Goal: Task Accomplishment & Management: Manage account settings

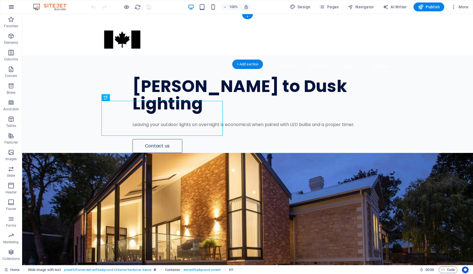
click at [11, 8] on icon "button" at bounding box center [11, 7] width 7 height 7
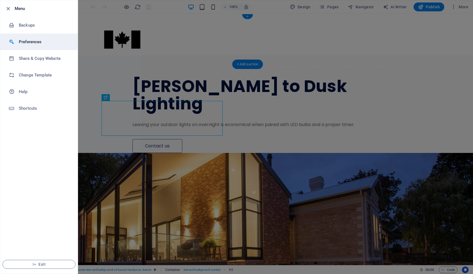
click at [33, 42] on h6 "Preferences" at bounding box center [44, 41] width 51 height 7
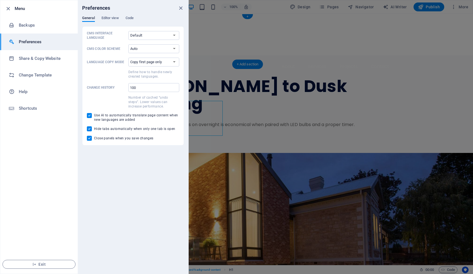
click at [392, 30] on div at bounding box center [236, 137] width 473 height 274
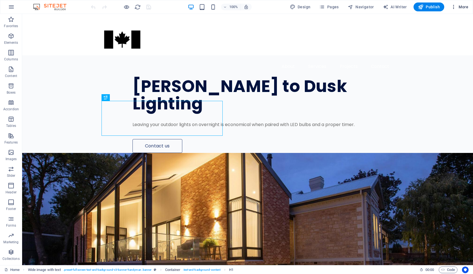
click at [454, 7] on icon "button" at bounding box center [454, 7] width 6 height 6
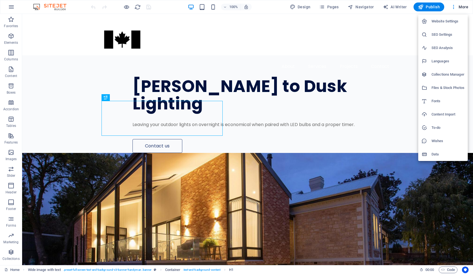
click at [448, 19] on h6 "Website Settings" at bounding box center [448, 21] width 33 height 7
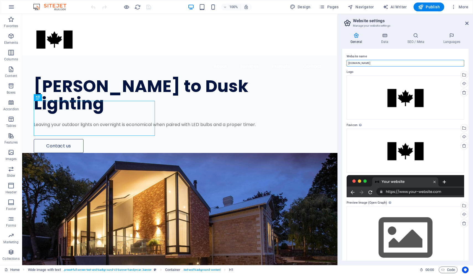
click at [377, 63] on input "truenorthgeek.com" at bounding box center [406, 63] width 118 height 7
type input "duskdefender.com"
click at [388, 38] on h4 "Data" at bounding box center [386, 39] width 26 height 12
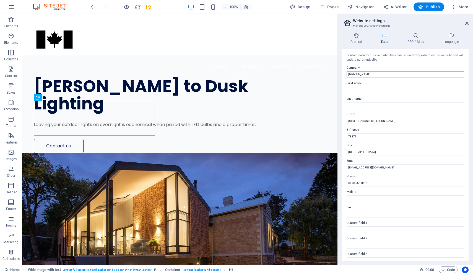
click at [375, 74] on input "truenorthgeek.com" at bounding box center [406, 74] width 118 height 7
type input "Dusk Defender"
type input "O"
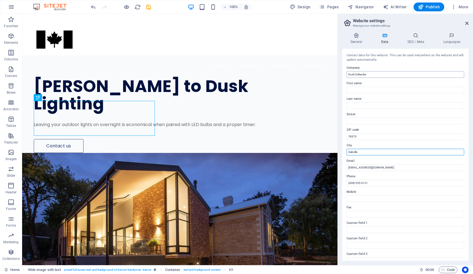
type input "Oakville"
click at [383, 166] on input "info@truenorthgeek.com" at bounding box center [406, 167] width 118 height 7
click at [355, 168] on input "info@truenorthgeek.com" at bounding box center [406, 167] width 118 height 7
type input "info@duskdeender.com"
click at [148, 8] on icon "save" at bounding box center [149, 7] width 6 height 6
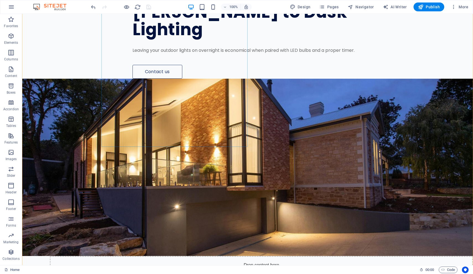
scroll to position [74, 0]
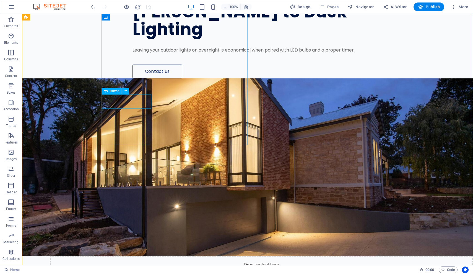
click at [133, 78] on div "Contact us" at bounding box center [275, 72] width 285 height 14
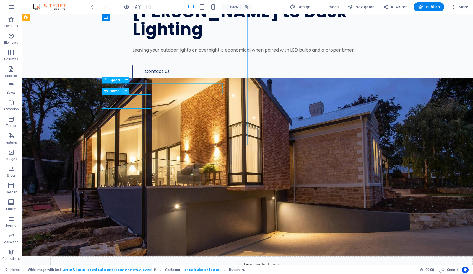
click at [126, 90] on icon at bounding box center [125, 91] width 3 height 6
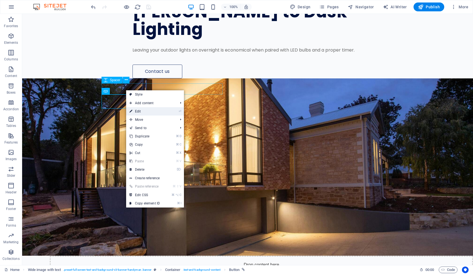
click at [145, 114] on link "⏎ Edit" at bounding box center [144, 111] width 37 height 8
select select "px"
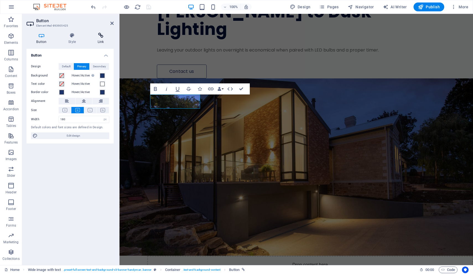
click at [102, 40] on h4 "Link" at bounding box center [101, 39] width 26 height 12
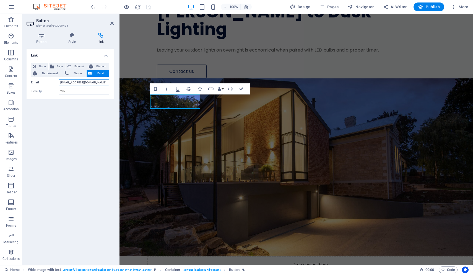
click at [92, 84] on input "info@truenorthgeek.com" at bounding box center [84, 82] width 51 height 7
click at [69, 82] on input "info@truenorthgeek.com" at bounding box center [84, 82] width 51 height 7
type input "info@duskdefender.com"
click at [100, 90] on input "Title Additional link description, should not be the same as the link text. The…" at bounding box center [84, 91] width 51 height 7
type input "B"
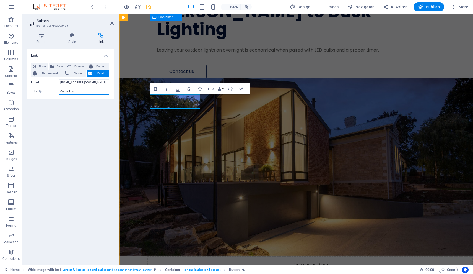
type input "Contact Us"
click at [219, 78] on div "Dawn to Dusk Lighting Leaving your outdoor lights on overnight is economical wh…" at bounding box center [311, 29] width 323 height 97
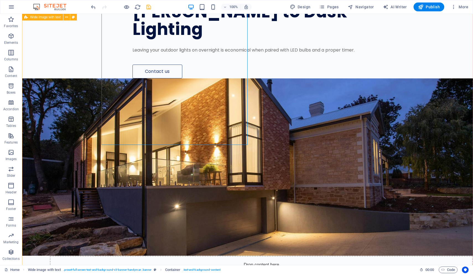
click at [73, 73] on div "Dawn to Dusk Lighting Leaving your outdoor lights on overnight is economical wh…" at bounding box center [247, 246] width 451 height 530
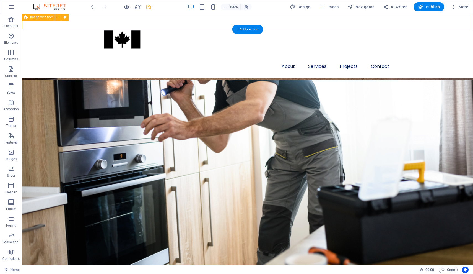
scroll to position [637, 0]
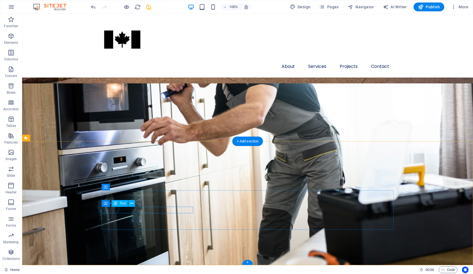
click at [134, 203] on button at bounding box center [131, 203] width 7 height 7
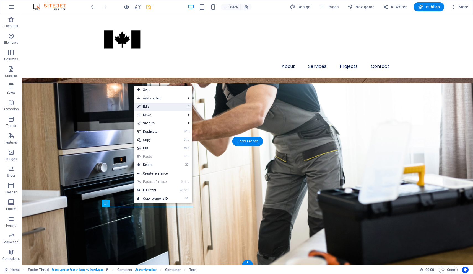
click at [161, 109] on link "⏎ Edit" at bounding box center [152, 106] width 37 height 8
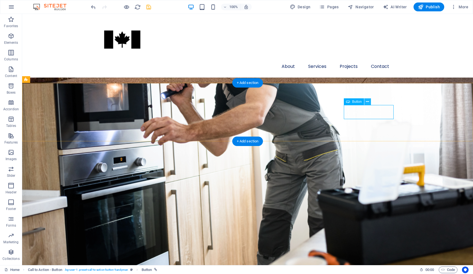
click at [368, 100] on icon at bounding box center [367, 102] width 3 height 6
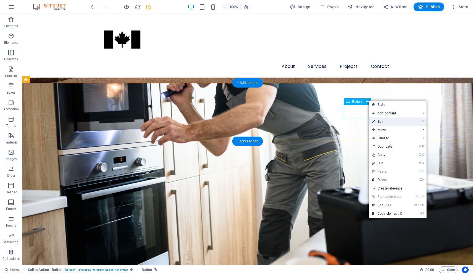
click at [403, 122] on link "⏎ Edit" at bounding box center [387, 121] width 37 height 8
select select "px"
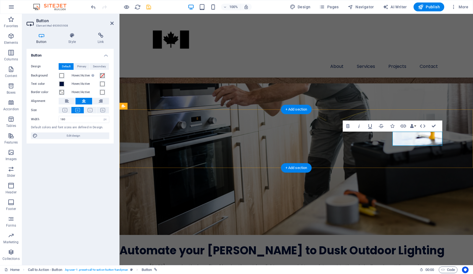
scroll to position [636, 0]
click at [100, 37] on icon at bounding box center [101, 36] width 26 height 6
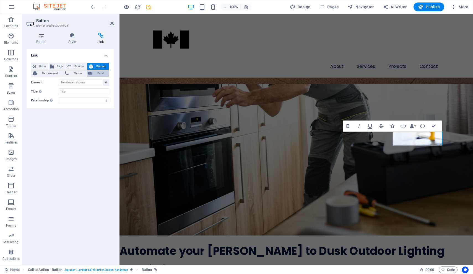
click at [97, 74] on span "Email" at bounding box center [100, 73] width 13 height 7
type input "info@duskdefender.com"
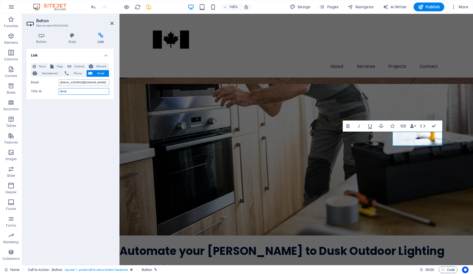
type input "Book"
click at [100, 82] on input "info@duskdefender.com" at bounding box center [84, 82] width 51 height 7
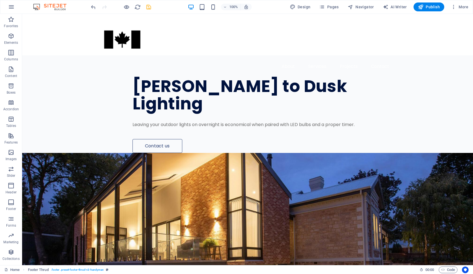
scroll to position [0, 0]
click at [158, 60] on nav "About Services Projects Contact" at bounding box center [248, 66] width 292 height 13
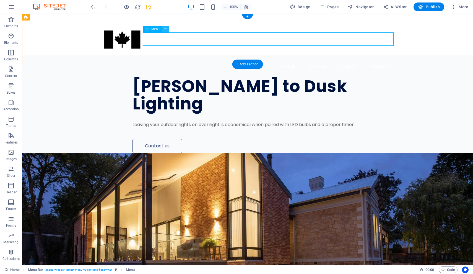
click at [165, 30] on icon at bounding box center [165, 29] width 3 height 6
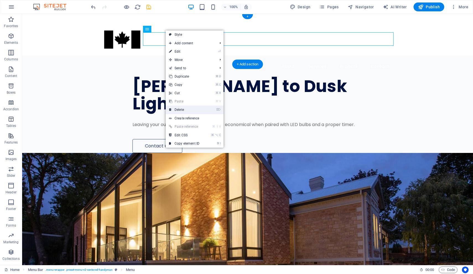
click at [187, 110] on link "⌦ Delete" at bounding box center [184, 109] width 37 height 8
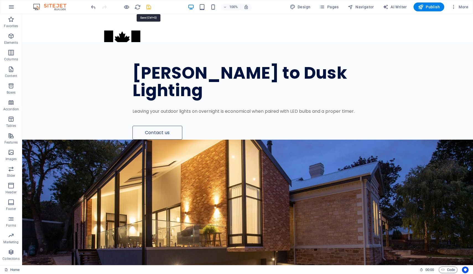
click at [149, 7] on icon "save" at bounding box center [149, 7] width 6 height 6
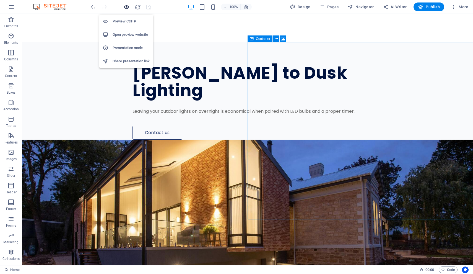
click at [127, 6] on icon "button" at bounding box center [126, 7] width 6 height 6
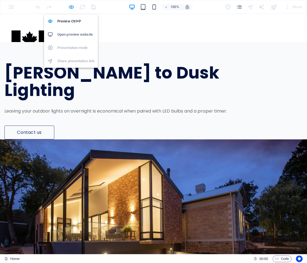
click at [69, 7] on icon "button" at bounding box center [71, 7] width 6 height 6
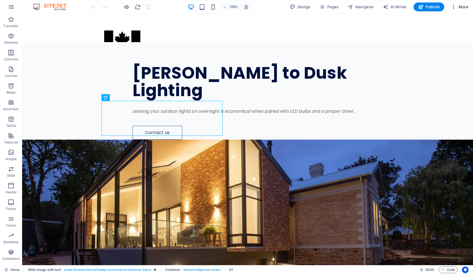
click at [453, 7] on icon "button" at bounding box center [454, 7] width 6 height 6
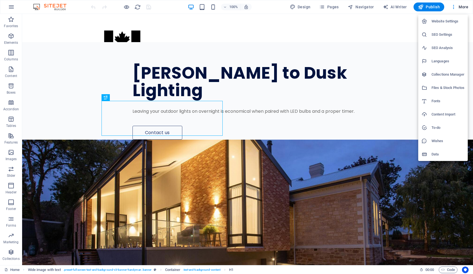
click at [440, 37] on h6 "SEO Settings" at bounding box center [448, 34] width 33 height 7
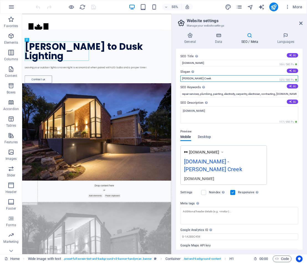
click at [207, 80] on input "Joshua Creek" at bounding box center [239, 78] width 118 height 7
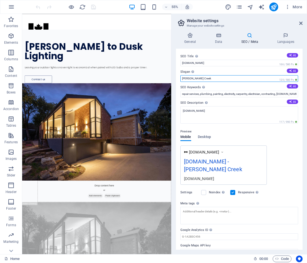
click at [203, 77] on input "Joshua Creek" at bounding box center [239, 78] width 118 height 7
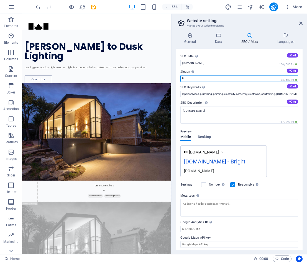
type input "B"
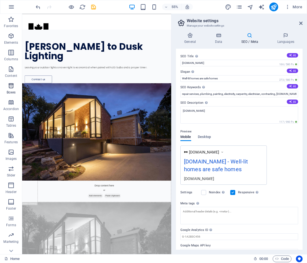
scroll to position [1, 0]
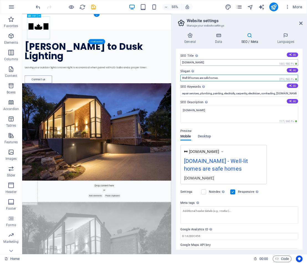
type input "Well-lit homes are safe homes"
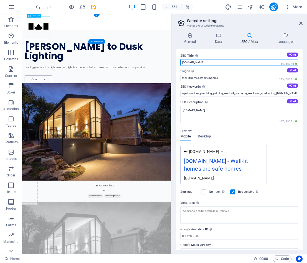
click at [209, 63] on input "duskdefender.com" at bounding box center [239, 62] width 118 height 7
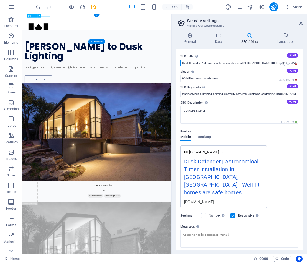
scroll to position [0, 0]
type input "Dusk Defender | Astronomical Timer installation in Oakville, ON"
click at [254, 39] on h4 "SEO / Meta" at bounding box center [251, 39] width 36 height 12
click at [191, 33] on icon at bounding box center [190, 36] width 28 height 6
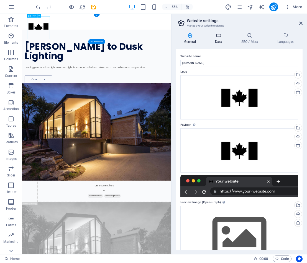
click at [221, 37] on icon at bounding box center [218, 36] width 24 height 6
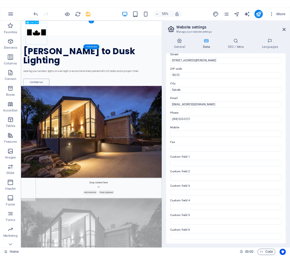
scroll to position [64, 0]
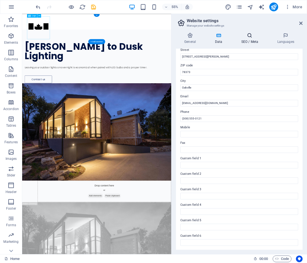
click at [248, 38] on h4 "SEO / Meta" at bounding box center [251, 39] width 36 height 12
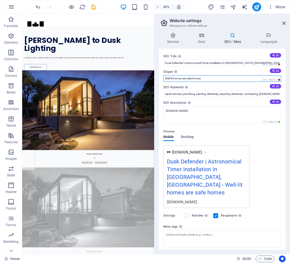
click at [205, 80] on input "Well-lit homes are safe homes" at bounding box center [222, 78] width 118 height 7
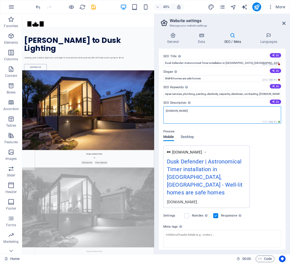
click at [190, 109] on textarea "duskdefender.com" at bounding box center [222, 114] width 118 height 17
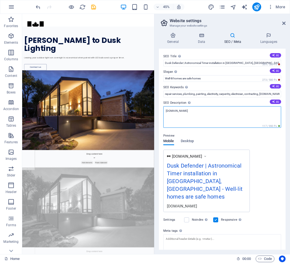
click at [190, 109] on textarea "duskdefender.com" at bounding box center [222, 117] width 118 height 22
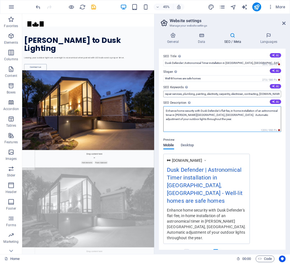
type textarea "Enhance home security with Dusk Defender's flat-fee, in-home installation of an…"
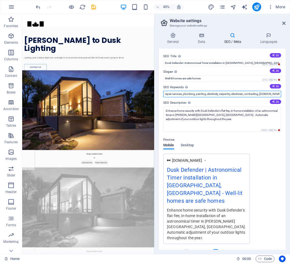
click at [174, 93] on input "repair services, plumbing, painting, electricity, carpentry, electrician, contr…" at bounding box center [222, 94] width 118 height 7
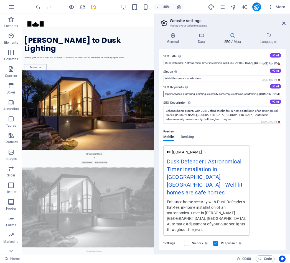
click at [174, 93] on input "repair services, plumbing, painting, electricity, carpentry, electrician, contr…" at bounding box center [222, 94] width 118 height 7
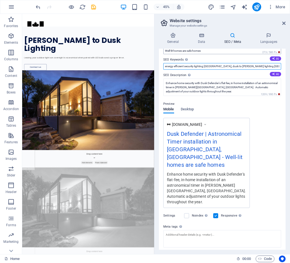
scroll to position [28, 0]
type input "energy efficient security lighting Oakville, dusk to dawn lighting Oakville,"
click at [187, 109] on span "Desktop" at bounding box center [187, 110] width 13 height 8
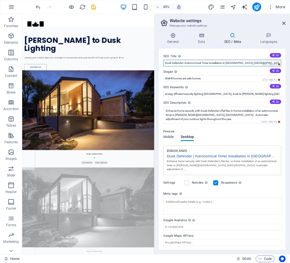
click at [201, 62] on input "Dusk Defender | Astronomical Timer installation in Oakville, ON" at bounding box center [222, 63] width 118 height 7
click at [185, 64] on input "Dusk Defender | Astronomical Timer installation in Oakville, ON" at bounding box center [222, 63] width 118 height 7
click at [207, 63] on input "Dusk Defender | Automatic Timer installation in Oakville, ON" at bounding box center [222, 63] width 118 height 7
click at [219, 63] on input "Dusk Defender | Automatic Timer Installation in Oakville, ON" at bounding box center [222, 63] width 118 height 7
click at [184, 64] on input "Dusk Defender | Automatic Timer Installation in Oakville, ON" at bounding box center [222, 63] width 118 height 7
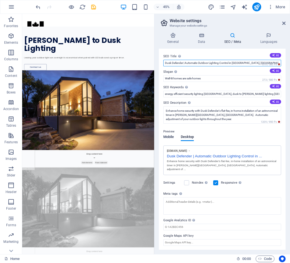
type input "Dusk Defender | Automatic Outdoor Lighting Control in Oakville, ON"
click at [169, 138] on span "Mobile" at bounding box center [168, 138] width 11 height 8
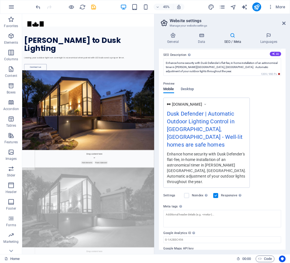
scroll to position [48, 0]
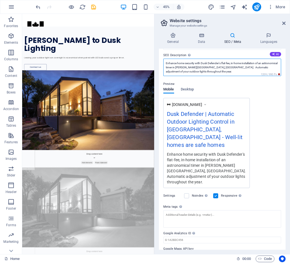
click at [180, 67] on textarea "Enhance home security with Dusk Defender's flat-fee, in-home installation of an…" at bounding box center [222, 67] width 118 height 17
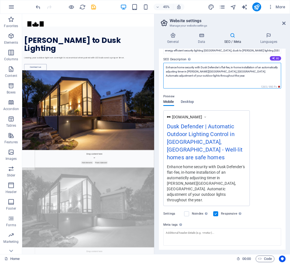
click at [210, 75] on textarea "Enhance home security with Dusk Defender's flat-fee, in-home installation of an…" at bounding box center [222, 76] width 118 height 26
click at [184, 71] on textarea "Enhance home security with Dusk Defender's flat-fee, in-home installation of an…" at bounding box center [222, 76] width 118 height 26
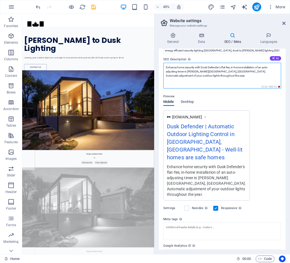
click at [199, 79] on textarea "Enhance home security with Dusk Defender's flat-fee, in-home installation of an…" at bounding box center [222, 76] width 118 height 26
click at [218, 71] on textarea "Enhance home security with Dusk Defender's flat-fee, in-home installation of an…" at bounding box center [222, 76] width 118 height 26
click at [188, 72] on textarea "Enhance home security with Dusk Defender's flat-fee, in-home installation of an…" at bounding box center [222, 76] width 118 height 26
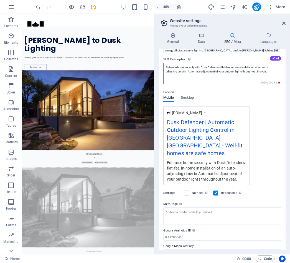
scroll to position [38, 0]
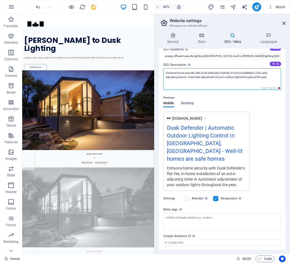
click at [267, 77] on textarea "Enhance home security with Dusk Defender's flat-fee, in-home installation of an…" at bounding box center [222, 79] width 118 height 22
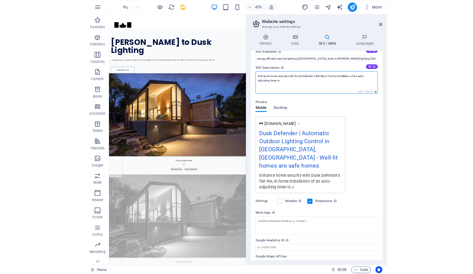
scroll to position [32, 0]
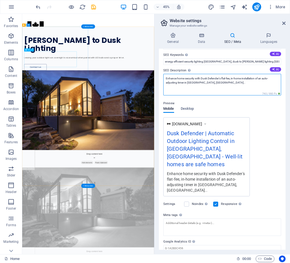
type textarea "Enhance home security with Dusk Defender's flat-fee, in-home installation of an…"
click at [80, 99] on div "Dawn to Dusk Lighting" at bounding box center [159, 81] width 264 height 35
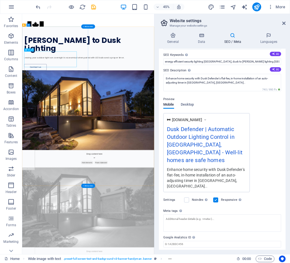
click at [31, 49] on button at bounding box center [32, 49] width 3 height 3
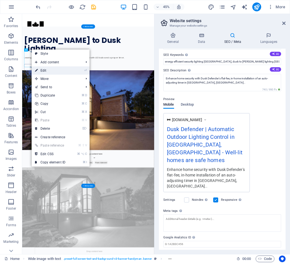
click at [46, 68] on link "⏎ Edit" at bounding box center [50, 70] width 37 height 8
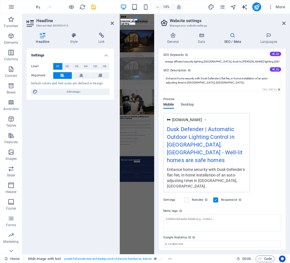
click at [109, 22] on h2 "Headline" at bounding box center [75, 20] width 78 height 5
click at [113, 22] on icon at bounding box center [111, 23] width 3 height 4
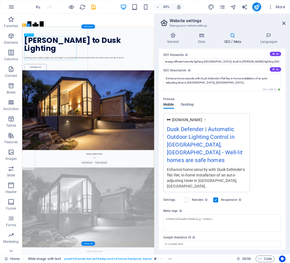
click at [101, 94] on div "Dawn to Dusk Lighting" at bounding box center [159, 81] width 264 height 35
click at [46, 92] on div "Dawn to Dusk Lighting" at bounding box center [159, 81] width 264 height 35
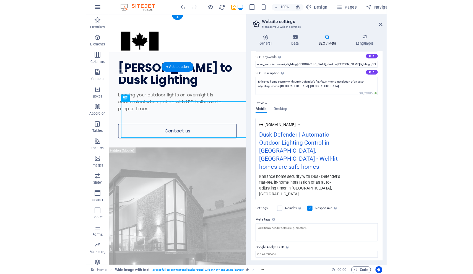
scroll to position [26, 0]
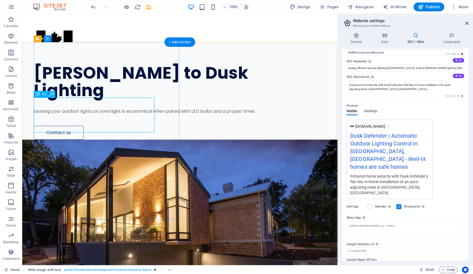
click at [52, 95] on icon at bounding box center [52, 94] width 3 height 6
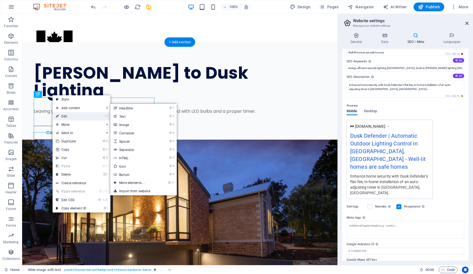
click at [63, 114] on link "⏎ Edit" at bounding box center [71, 116] width 37 height 8
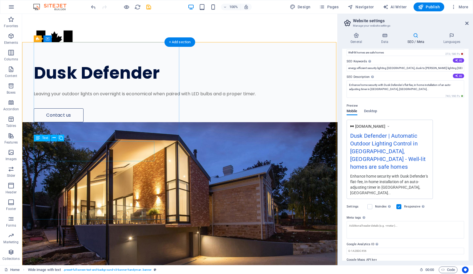
click at [121, 97] on div "Leaving your outdoor lights on overnight is economical when paired with LED bul…" at bounding box center [173, 94] width 279 height 7
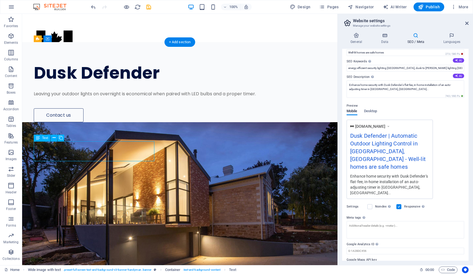
click at [58, 97] on div "Leaving your outdoor lights on overnight is economical when paired with LED bul…" at bounding box center [173, 94] width 279 height 7
click at [53, 97] on div "Leaving your outdoor lights on overnight is economical when paired with LED bul…" at bounding box center [173, 94] width 279 height 7
click at [55, 138] on icon at bounding box center [54, 138] width 3 height 6
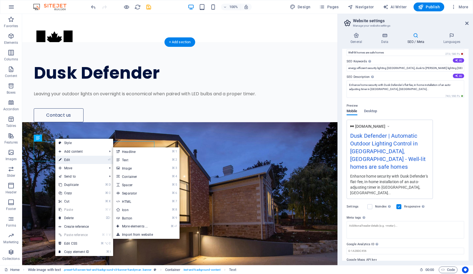
click at [66, 159] on link "⏎ Edit" at bounding box center [73, 160] width 37 height 8
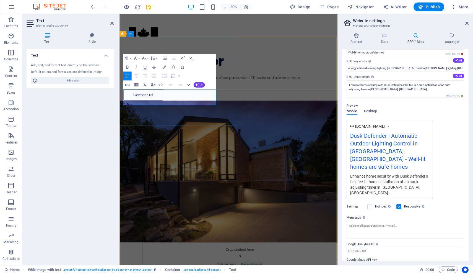
click at [171, 97] on p "Leaving your outdoor lights on overnight is economical when paired with LED bul…" at bounding box center [245, 94] width 243 height 7
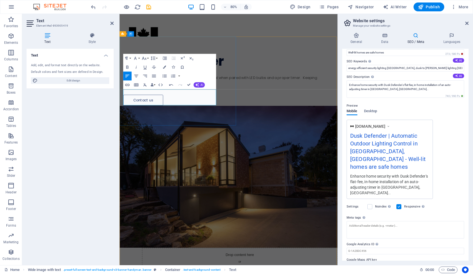
click at [126, 104] on p "Leaving your outdoor lights on overnight is economical when paired with LED bul…" at bounding box center [245, 97] width 243 height 13
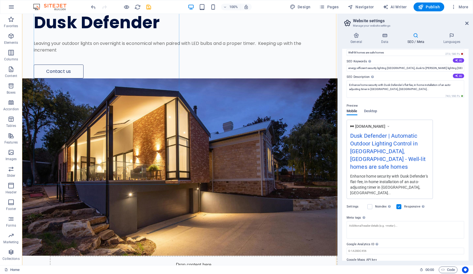
scroll to position [51, 0]
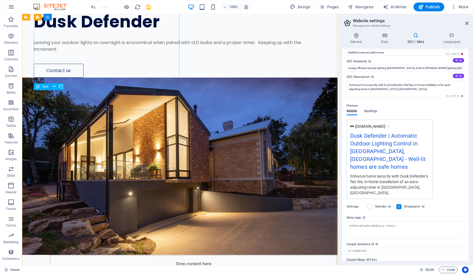
click at [120, 53] on div "Leaving your outdoor lights on overnight is economical when paired with LED bul…" at bounding box center [173, 45] width 279 height 13
click at [117, 53] on div "Leaving your outdoor lights on overnight is economical when paired with LED bul…" at bounding box center [173, 45] width 279 height 13
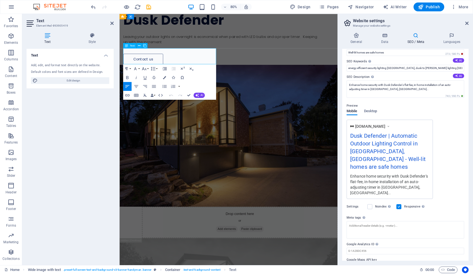
click at [117, 104] on div "Text Style Text Add, edit, and format text directly on the website. Default col…" at bounding box center [70, 146] width 96 height 237
click at [136, 53] on p "Leaving your outdoor lights on overnight is economical when paired with LED bul…" at bounding box center [245, 45] width 243 height 13
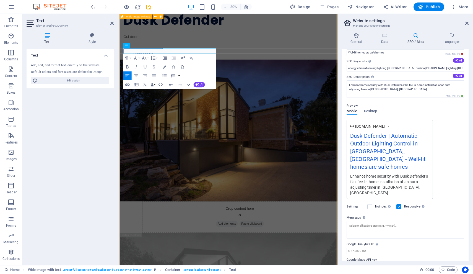
click at [281, 45] on div "Dusk Defender Outdoor Contact us Drop content here or Add elements Paste clipbo…" at bounding box center [256, 247] width 273 height 513
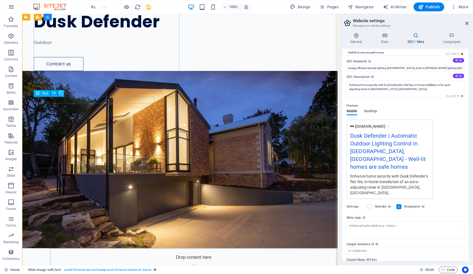
click at [47, 46] on div "Outdoor" at bounding box center [173, 42] width 279 height 7
click at [54, 94] on icon at bounding box center [54, 93] width 3 height 6
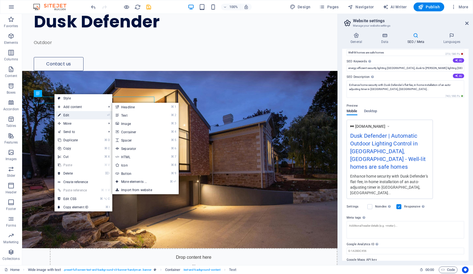
click at [66, 114] on link "⏎ Edit" at bounding box center [73, 115] width 37 height 8
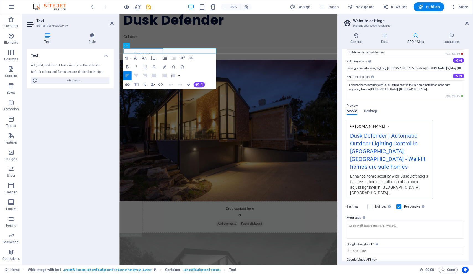
click at [215, 180] on figure at bounding box center [256, 159] width 273 height 177
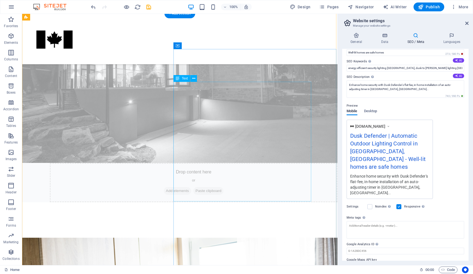
scroll to position [350, 0]
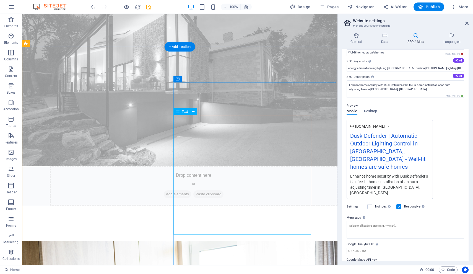
click at [192, 113] on icon at bounding box center [193, 112] width 3 height 6
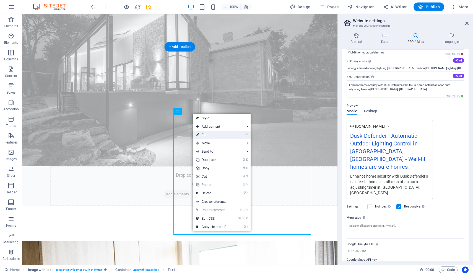
click at [209, 133] on link "⏎ Edit" at bounding box center [211, 135] width 37 height 8
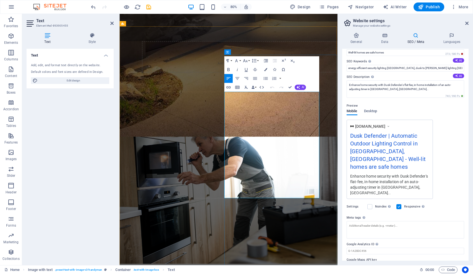
scroll to position [469, 0]
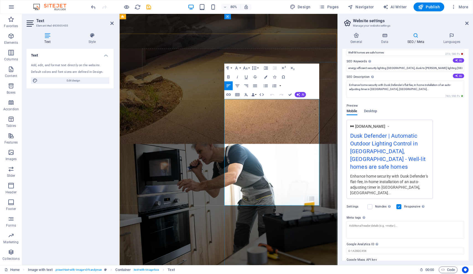
scroll to position [455, 0]
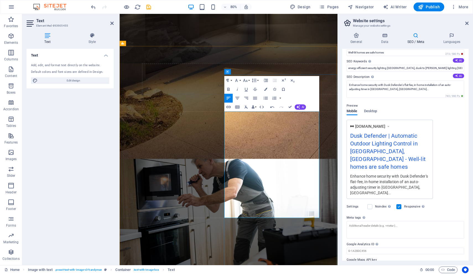
scroll to position [440, 0]
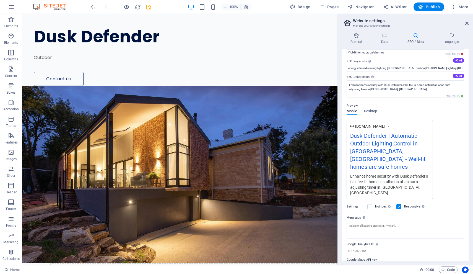
scroll to position [43, 0]
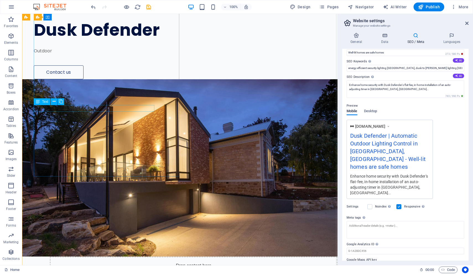
click at [50, 54] on div "Outdoor" at bounding box center [173, 51] width 279 height 7
click at [52, 54] on div "Outdoor" at bounding box center [173, 51] width 279 height 7
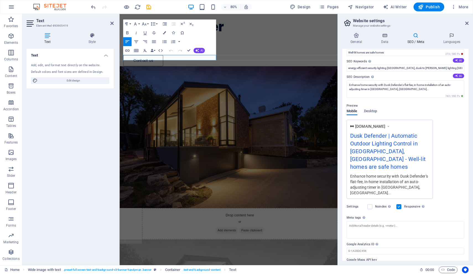
click at [114, 22] on aside "Text Element #ed-893905419 Text Style Text Add, edit, and format text directly …" at bounding box center [70, 139] width 97 height 251
click at [112, 22] on icon at bounding box center [111, 23] width 3 height 4
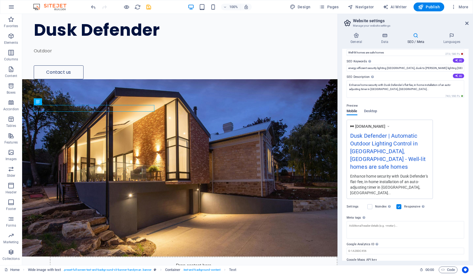
click at [50, 54] on div "Outdoor" at bounding box center [173, 51] width 279 height 7
click at [54, 102] on icon at bounding box center [54, 102] width 3 height 6
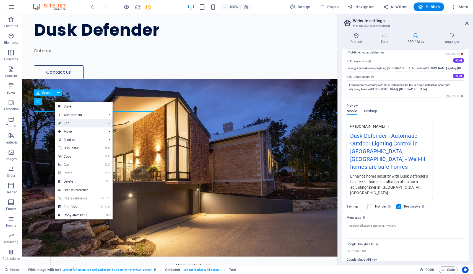
click at [71, 122] on link "⏎ Edit" at bounding box center [73, 123] width 37 height 8
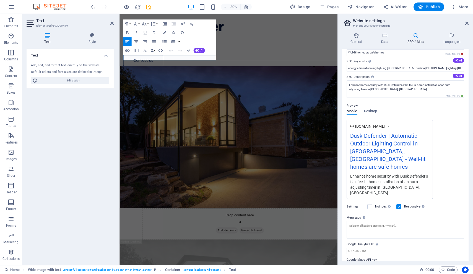
click at [56, 36] on icon at bounding box center [48, 36] width 42 height 6
click at [47, 37] on icon at bounding box center [48, 36] width 42 height 6
click at [151, 54] on p "Outdoor" at bounding box center [245, 51] width 243 height 7
click at [317, 68] on div "Dusk Defender Outdoor Lighting Enthusiasts Contact us Drop content here or Add …" at bounding box center [256, 255] width 273 height 513
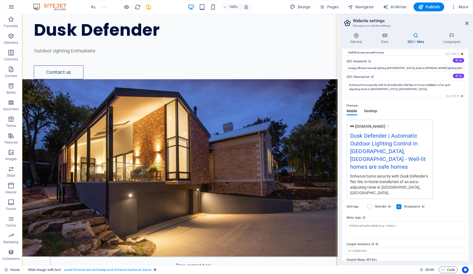
click at [374, 110] on span "Desktop" at bounding box center [370, 112] width 13 height 8
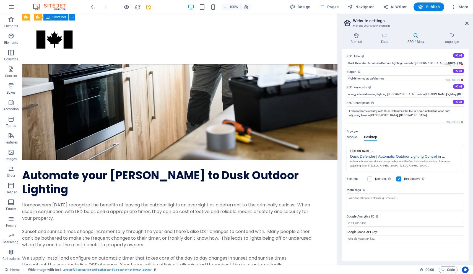
scroll to position [668, 0]
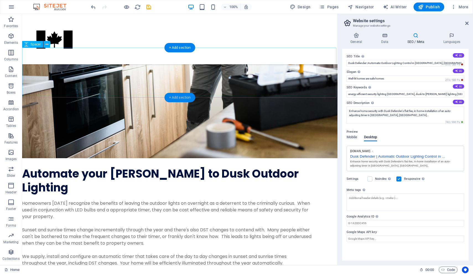
click at [178, 98] on div "+ Add section" at bounding box center [180, 97] width 31 height 9
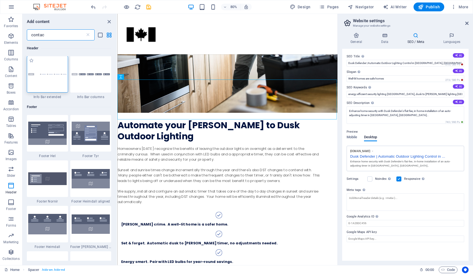
scroll to position [0, 0]
type input "contact"
click at [110, 19] on icon "close panel" at bounding box center [109, 22] width 6 height 6
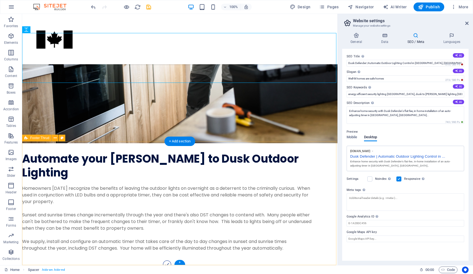
scroll to position [682, 0]
click at [181, 262] on div "+" at bounding box center [179, 262] width 11 height 5
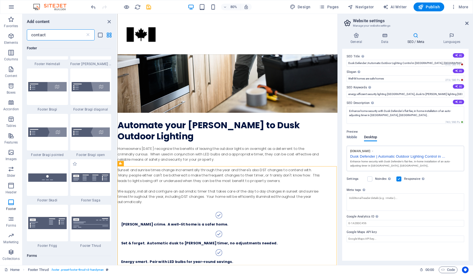
scroll to position [185, 0]
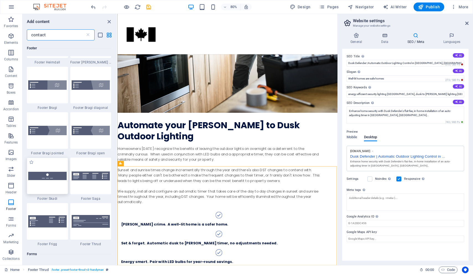
click at [53, 174] on img at bounding box center [47, 176] width 38 height 8
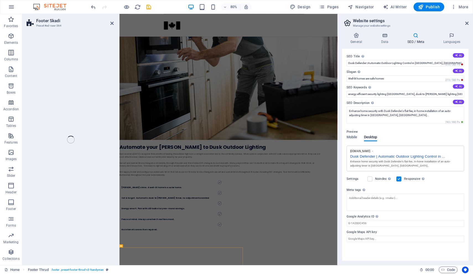
scroll to position [847, 0]
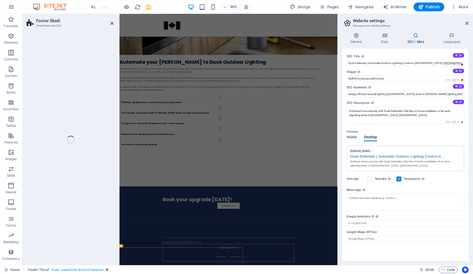
select select "rem"
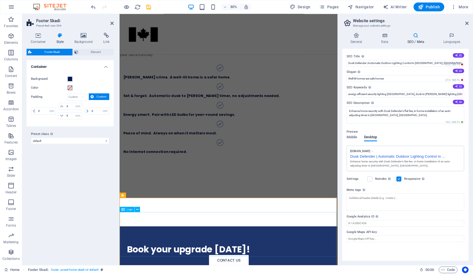
scroll to position [841, 0]
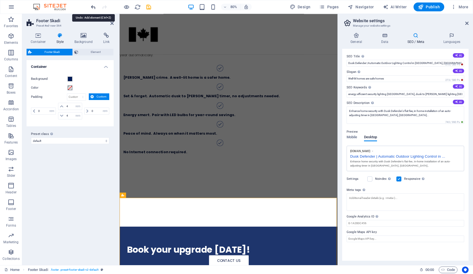
click at [93, 7] on icon "undo" at bounding box center [93, 7] width 6 height 6
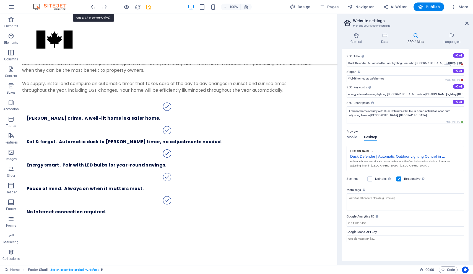
scroll to position [682, 0]
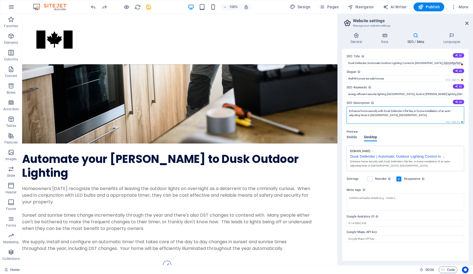
click at [368, 115] on textarea "Enhance home security with Dusk Defender's flat-fee, in-home installation of an…" at bounding box center [406, 114] width 118 height 17
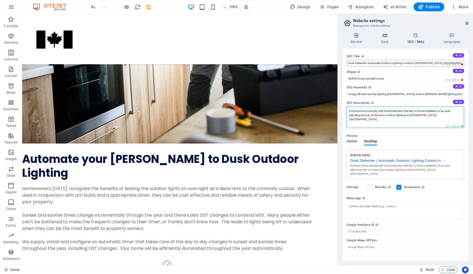
type textarea "Enhance home security with Dusk Defender's flat-fee, in-home installation of an…"
click at [434, 62] on input "Dusk Defender | Automatic Outdoor Lighting Control in Oakville, ON" at bounding box center [406, 63] width 118 height 7
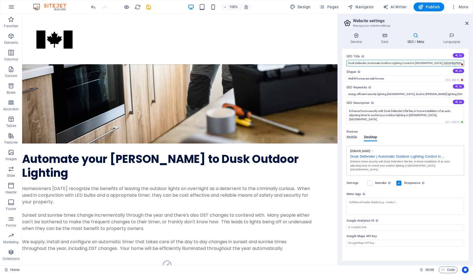
click at [414, 64] on input "Dusk Defender | Automatic Outdoor Lighting Control in Oakville, ON" at bounding box center [406, 63] width 118 height 7
type input "Dusk Defender | Automatic Outdoor Lighting Control Oakville, ON"
click at [437, 63] on input "Dusk Defender | Automatic Outdoor Lighting Control Oakville, ON" at bounding box center [406, 63] width 118 height 7
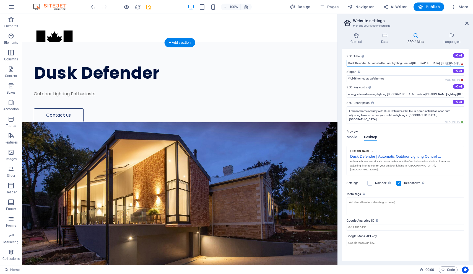
scroll to position [0, 0]
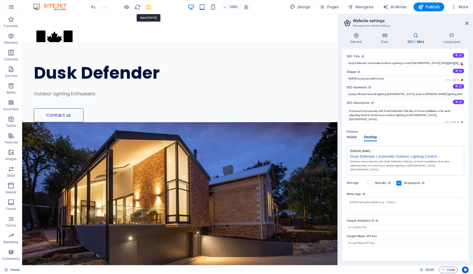
click at [151, 5] on icon "save" at bounding box center [149, 7] width 6 height 6
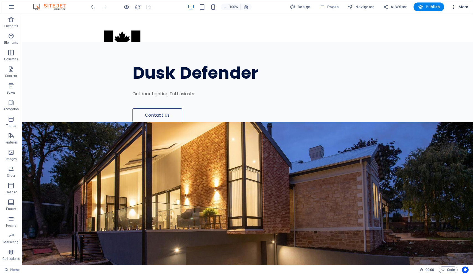
click at [456, 8] on icon "button" at bounding box center [454, 7] width 6 height 6
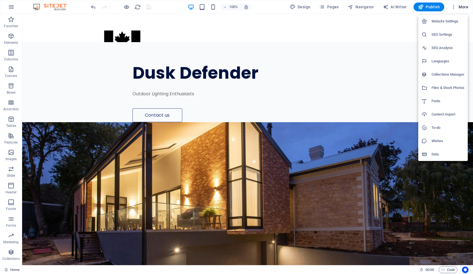
click at [452, 23] on h6 "Website Settings" at bounding box center [448, 21] width 33 height 7
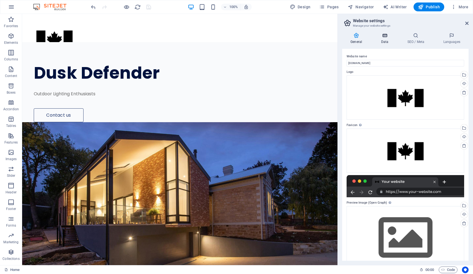
click at [388, 38] on icon at bounding box center [385, 36] width 24 height 6
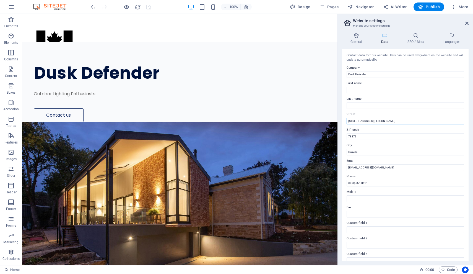
click at [372, 119] on input "200 Cotter Ave" at bounding box center [406, 121] width 118 height 7
click at [365, 149] on input "Oakville" at bounding box center [406, 152] width 118 height 7
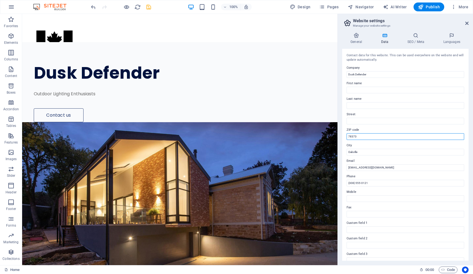
click at [364, 133] on input "78373" at bounding box center [406, 136] width 118 height 7
click at [377, 182] on input "(308) 555-0121" at bounding box center [406, 183] width 118 height 7
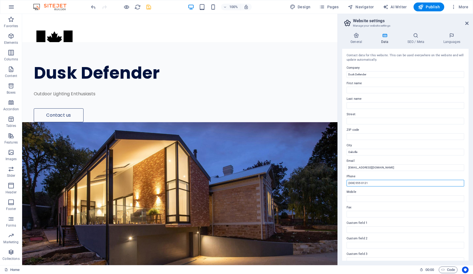
click at [377, 183] on input "(308) 555-0121" at bounding box center [406, 183] width 118 height 7
click at [423, 36] on icon at bounding box center [416, 36] width 34 height 6
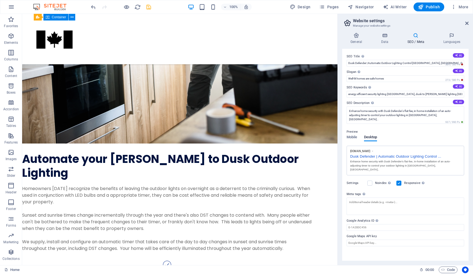
scroll to position [682, 0]
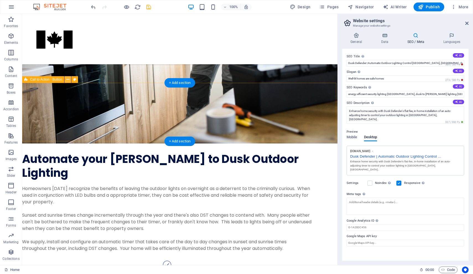
click at [69, 80] on icon at bounding box center [67, 80] width 3 height 6
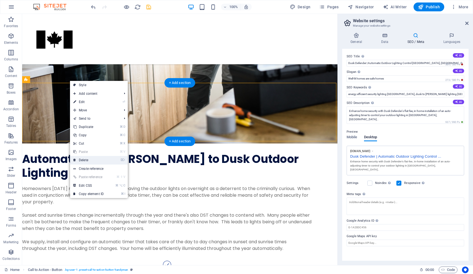
click at [89, 162] on link "⌦ Delete" at bounding box center [88, 160] width 37 height 8
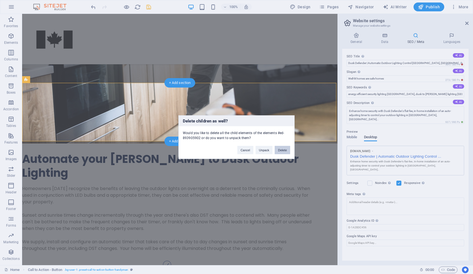
click at [284, 149] on button "Delete" at bounding box center [283, 150] width 16 height 8
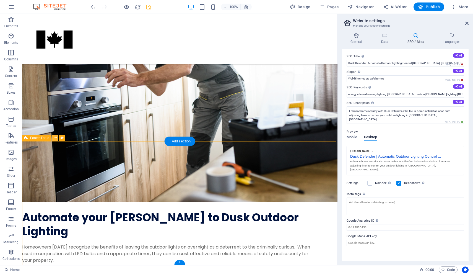
click at [54, 136] on icon at bounding box center [55, 138] width 3 height 6
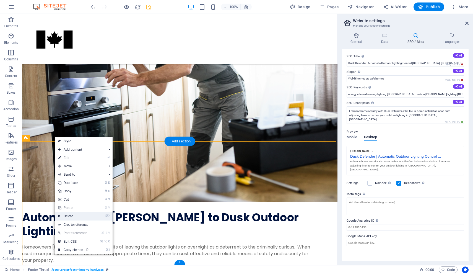
click at [76, 218] on link "⌦ Delete" at bounding box center [73, 216] width 37 height 8
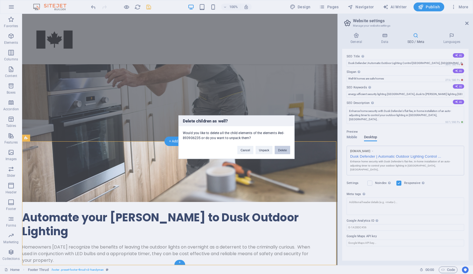
click at [283, 151] on button "Delete" at bounding box center [283, 150] width 16 height 8
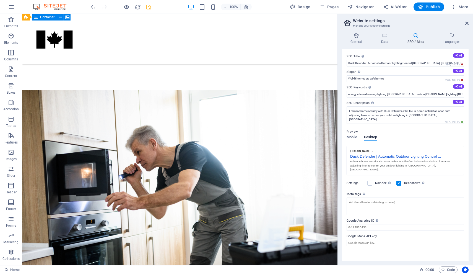
scroll to position [500, 0]
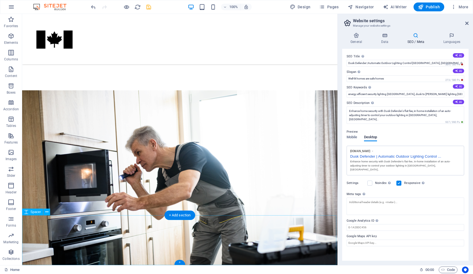
click at [179, 262] on div "+" at bounding box center [179, 262] width 11 height 5
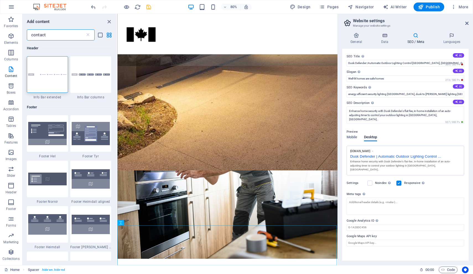
click at [88, 38] on div "contact ​" at bounding box center [61, 34] width 68 height 11
click at [89, 36] on icon at bounding box center [88, 35] width 6 height 6
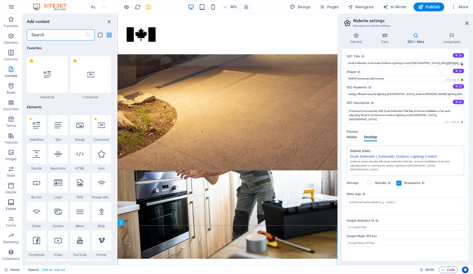
click at [13, 204] on icon "button" at bounding box center [11, 202] width 7 height 7
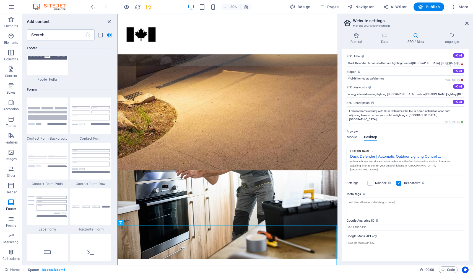
scroll to position [3999, 0]
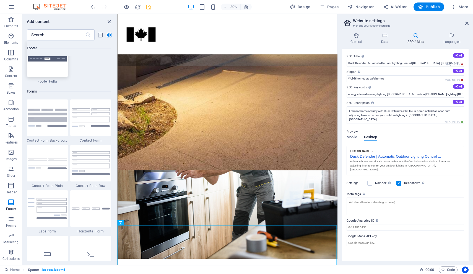
click at [58, 62] on img at bounding box center [47, 59] width 38 height 6
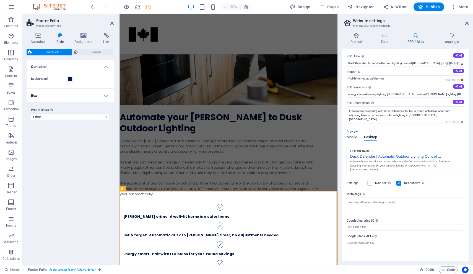
scroll to position [638, 0]
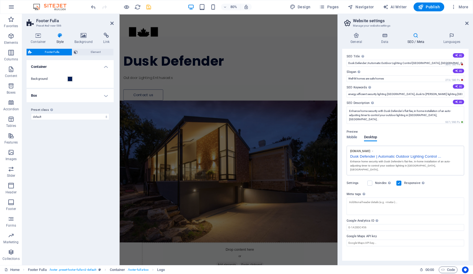
scroll to position [0, 0]
click at [113, 20] on h2 "Footer Fulla" at bounding box center [75, 20] width 78 height 5
click at [112, 23] on icon at bounding box center [111, 23] width 3 height 4
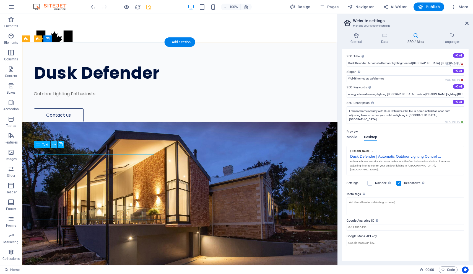
click at [56, 143] on button at bounding box center [54, 144] width 7 height 7
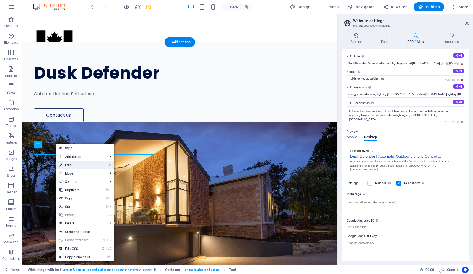
click at [77, 164] on link "⏎ Edit" at bounding box center [74, 165] width 37 height 8
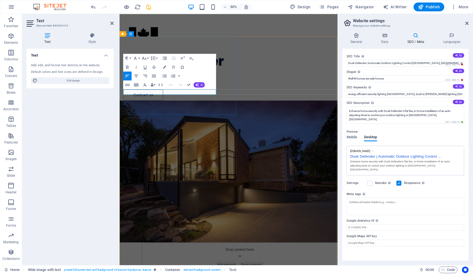
click at [201, 97] on p "Outdoor Lighting Enthusiasts" at bounding box center [245, 94] width 243 height 7
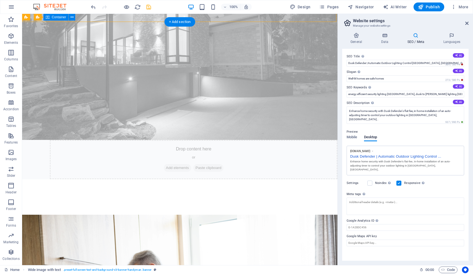
scroll to position [374, 0]
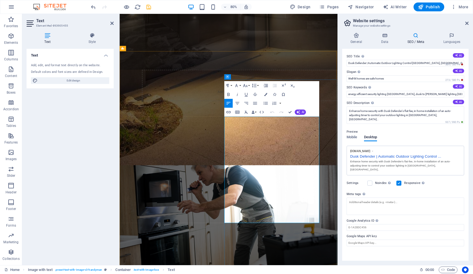
scroll to position [434, 0]
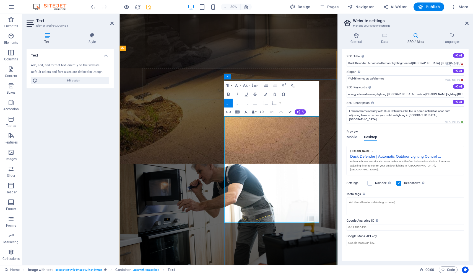
click at [274, 115] on button "Undo" at bounding box center [272, 111] width 8 height 9
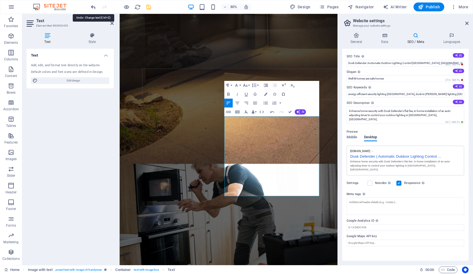
click at [90, 5] on icon "undo" at bounding box center [93, 7] width 6 height 6
click at [95, 9] on icon "undo" at bounding box center [93, 7] width 6 height 6
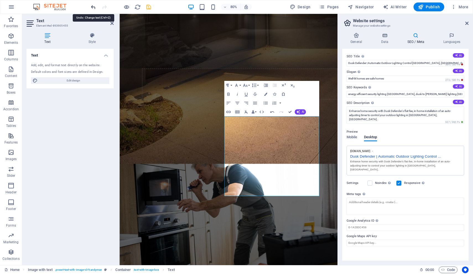
click at [94, 5] on icon "undo" at bounding box center [93, 7] width 6 height 6
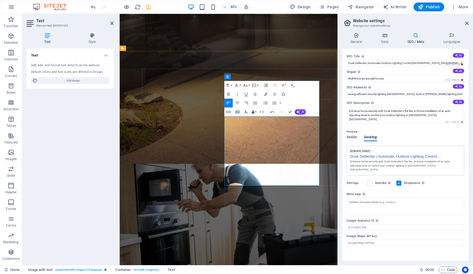
click at [256, 111] on button "Data Bindings" at bounding box center [254, 111] width 6 height 9
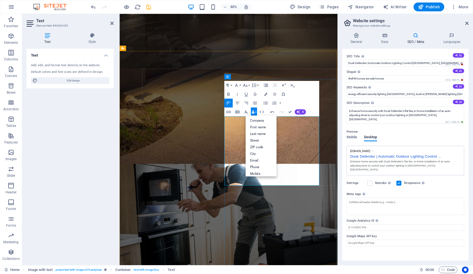
click at [304, 95] on div "Paragraph Format Normal Heading 1 Heading 2 Heading 3 Heading 4 Heading 5 Headi…" at bounding box center [271, 98] width 95 height 35
click at [256, 111] on button "Data Bindings" at bounding box center [254, 111] width 6 height 9
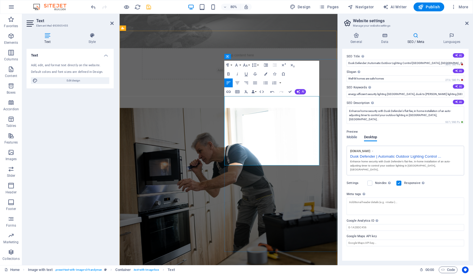
scroll to position [460, 0]
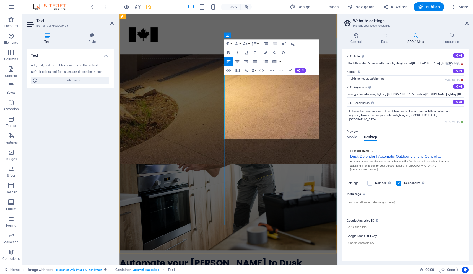
scroll to position [486, 0]
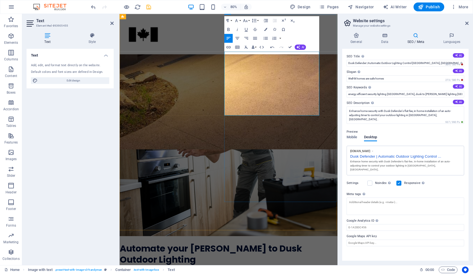
scroll to position [517, 0]
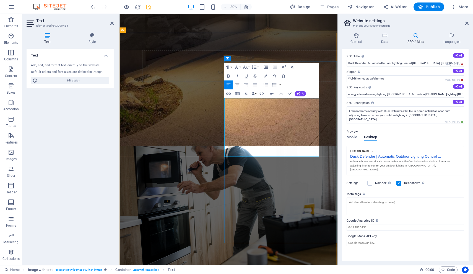
scroll to position [457, 0]
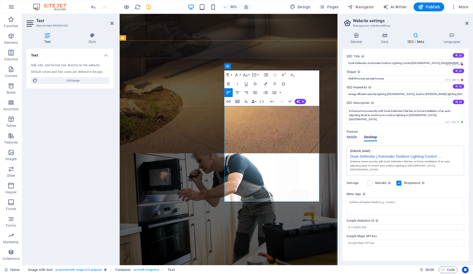
scroll to position [448, 0]
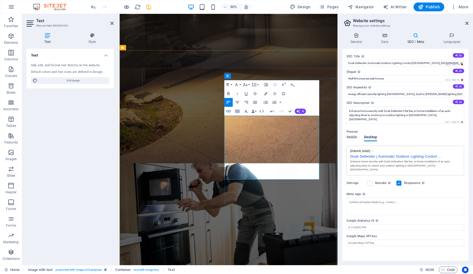
scroll to position [435, 0]
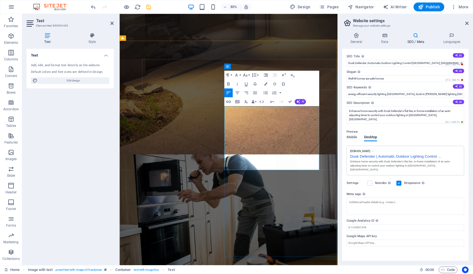
scroll to position [451, 0]
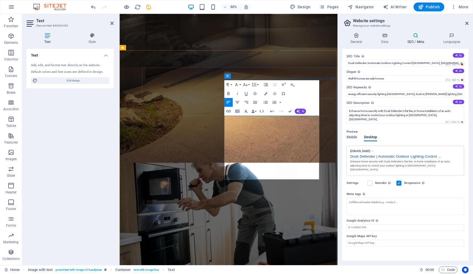
scroll to position [435, 0]
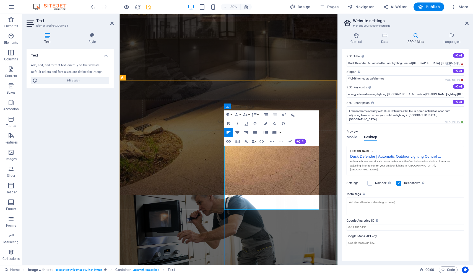
scroll to position [395, 0]
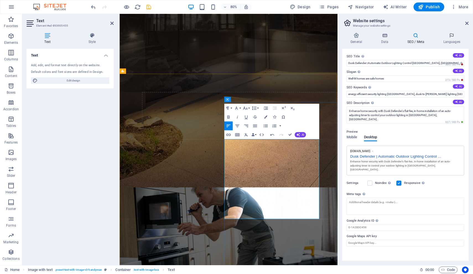
scroll to position [406, 0]
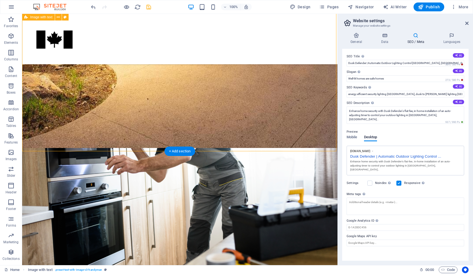
scroll to position [537, 0]
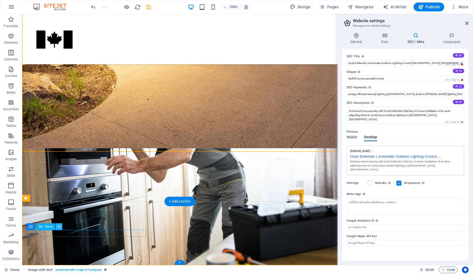
click at [58, 228] on icon at bounding box center [59, 227] width 3 height 6
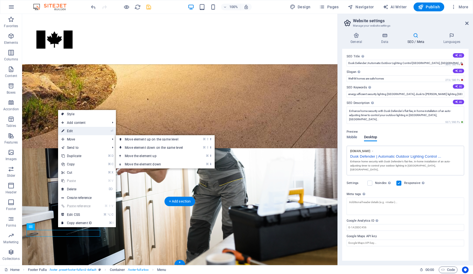
click at [81, 132] on link "⏎ Edit" at bounding box center [76, 131] width 37 height 8
select select
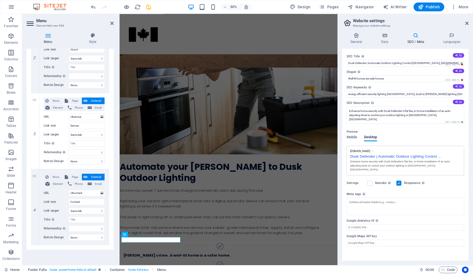
scroll to position [161, 0]
click at [36, 207] on icon at bounding box center [34, 207] width 3 height 4
select select
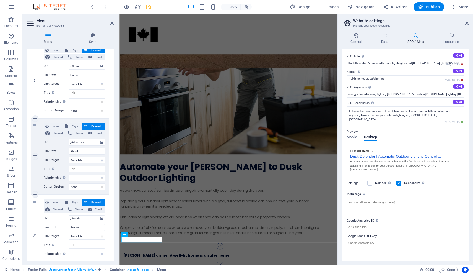
scroll to position [59, 0]
click at [37, 157] on icon at bounding box center [34, 156] width 3 height 4
select select
type input "/#service"
type input "Service"
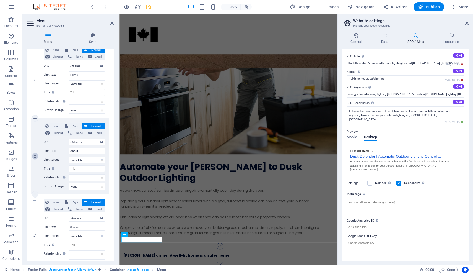
select select
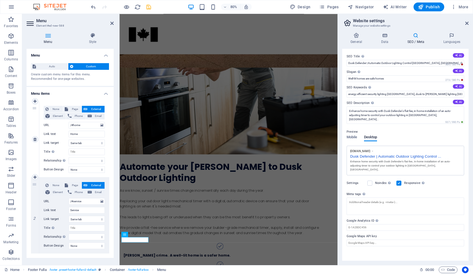
scroll to position [0, 0]
click at [36, 215] on icon at bounding box center [34, 215] width 3 height 4
select select
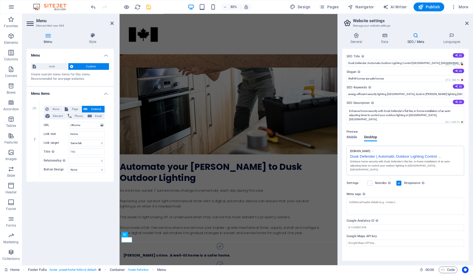
click at [51, 71] on div "Auto Custom Create custom menu items for this menu. Recommended for one-page we…" at bounding box center [70, 72] width 87 height 27
click at [50, 67] on span "Auto" at bounding box center [52, 66] width 29 height 7
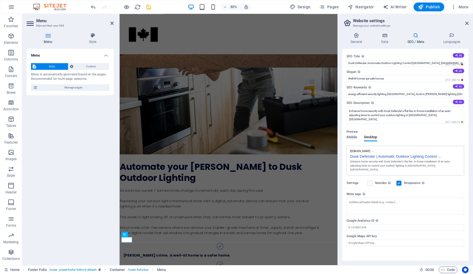
click at [47, 37] on icon at bounding box center [48, 36] width 43 height 6
click at [87, 40] on h4 "Style" at bounding box center [93, 39] width 42 height 12
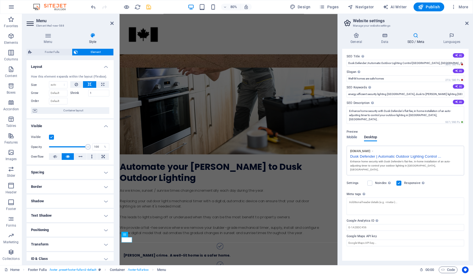
click at [114, 22] on aside "Menu Element #ed-new-588 Menu Style Menu Auto Custom Menu is automatically gene…" at bounding box center [70, 139] width 97 height 251
click at [112, 22] on icon at bounding box center [111, 23] width 3 height 4
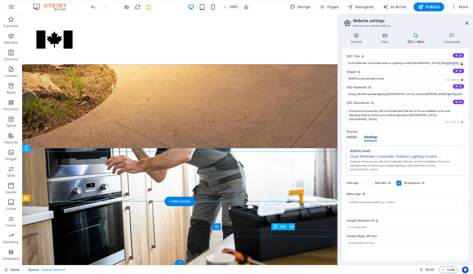
click at [291, 227] on icon at bounding box center [291, 227] width 3 height 6
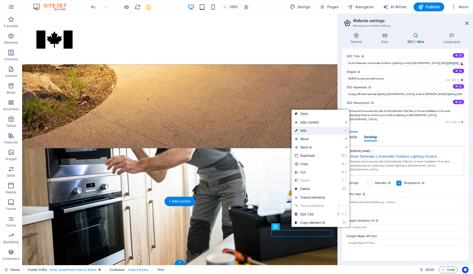
click at [315, 132] on link "⏎ Edit" at bounding box center [310, 131] width 37 height 8
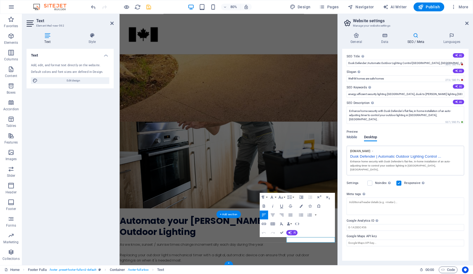
scroll to position [605, 0]
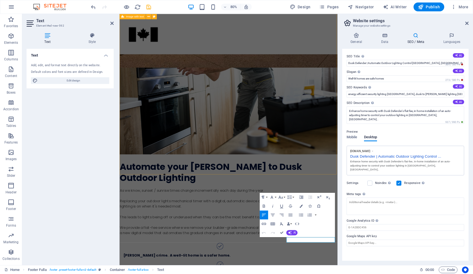
click at [243, 205] on div "Automate your Dawn to Dusk Outdoor Lighting As we know, sunset / sunrise times …" at bounding box center [256, 201] width 273 height 502
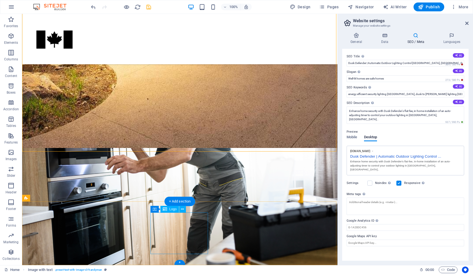
scroll to position [537, 0]
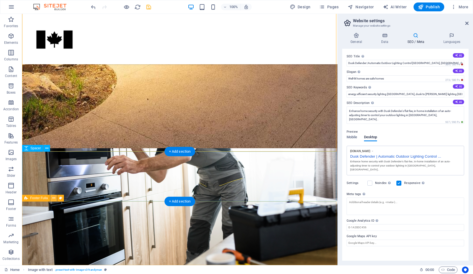
click at [55, 197] on icon at bounding box center [53, 198] width 3 height 6
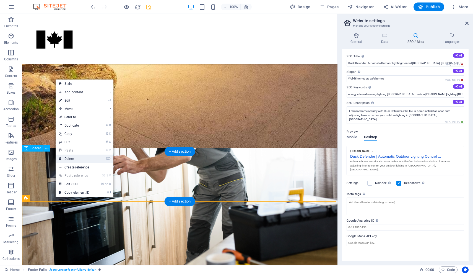
click at [88, 160] on link "⌦ Delete" at bounding box center [74, 158] width 37 height 8
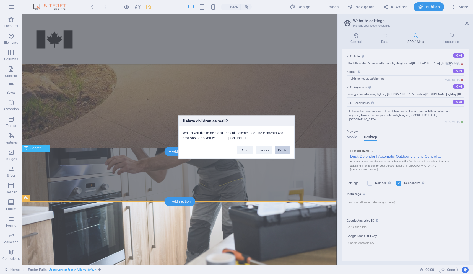
click at [285, 149] on button "Delete" at bounding box center [283, 150] width 16 height 8
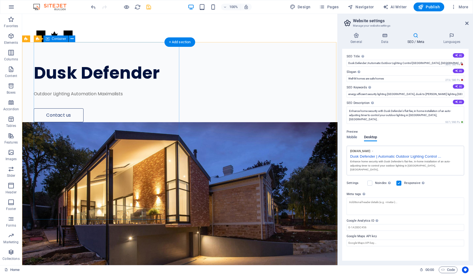
scroll to position [0, 0]
click at [150, 6] on icon "save" at bounding box center [149, 7] width 6 height 6
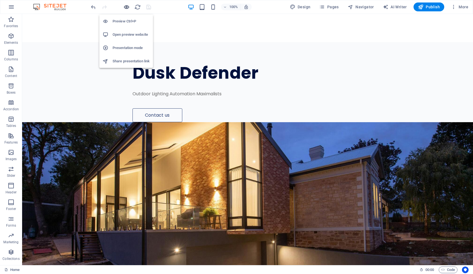
click at [128, 8] on icon "button" at bounding box center [126, 7] width 6 height 6
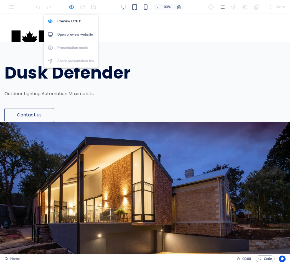
click at [72, 5] on icon "button" at bounding box center [71, 7] width 6 height 6
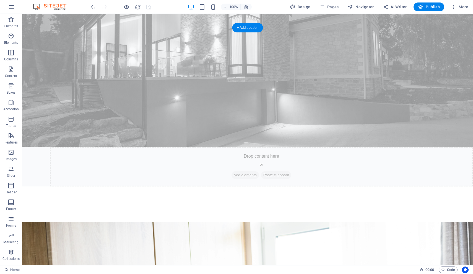
scroll to position [369, 0]
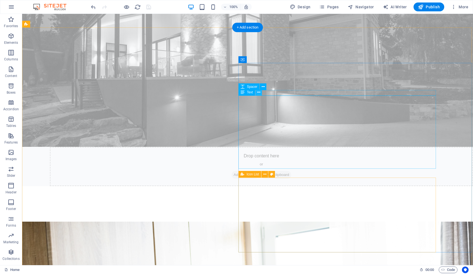
click at [260, 92] on icon at bounding box center [258, 92] width 3 height 6
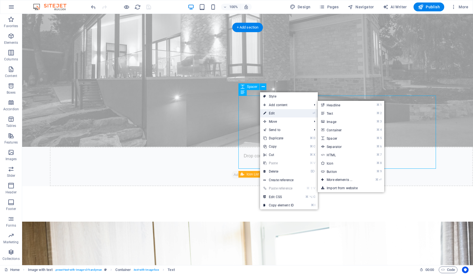
click at [273, 115] on link "⏎ Edit" at bounding box center [278, 113] width 37 height 8
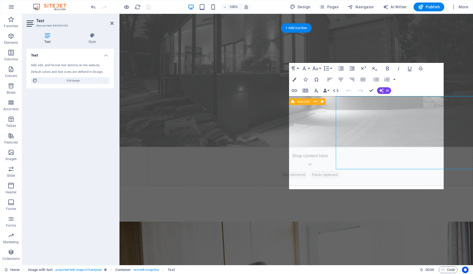
scroll to position [368, 0]
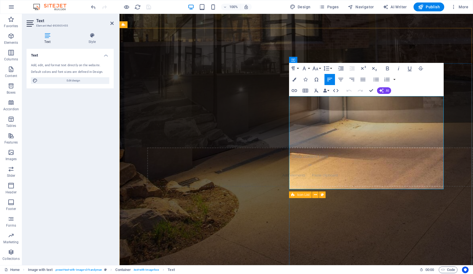
copy p "This leads to lights being off or underused when they can be the most benefit t…"
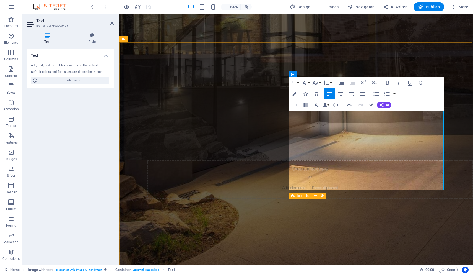
scroll to position [359, 0]
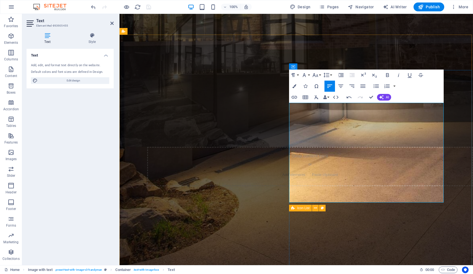
scroll to position [372, 0]
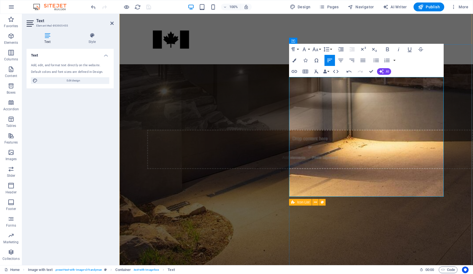
scroll to position [388, 0]
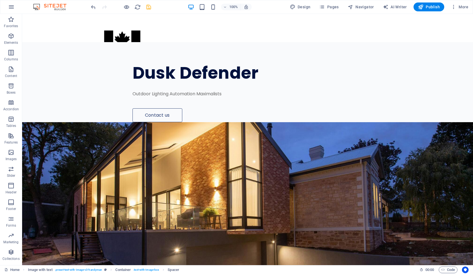
scroll to position [0, 0]
click at [150, 5] on icon "save" at bounding box center [149, 7] width 6 height 6
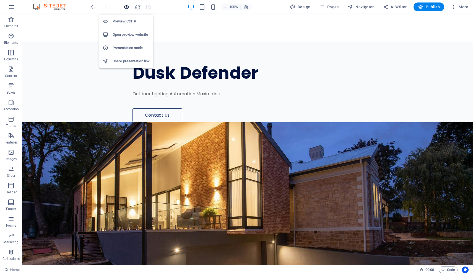
click at [126, 6] on icon "button" at bounding box center [126, 7] width 6 height 6
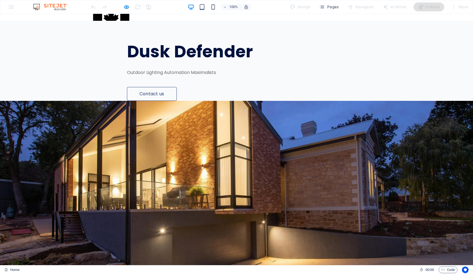
scroll to position [22, 0]
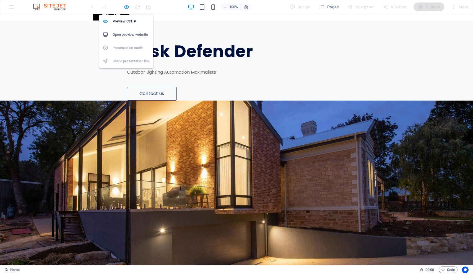
click at [129, 7] on icon "button" at bounding box center [126, 7] width 6 height 6
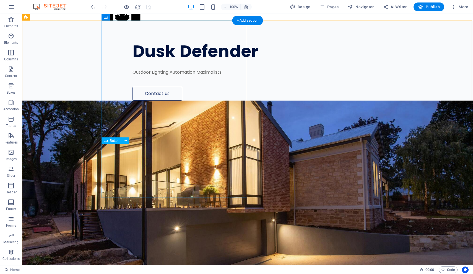
click at [133, 100] on div "Contact us" at bounding box center [275, 94] width 285 height 14
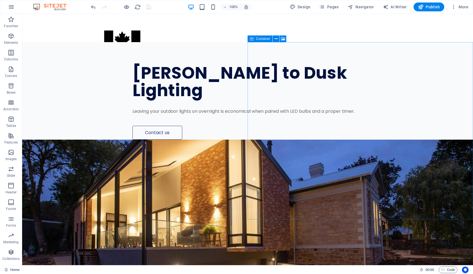
click at [58, 8] on img at bounding box center [53, 7] width 42 height 7
click at [15, 9] on button "button" at bounding box center [11, 6] width 13 height 13
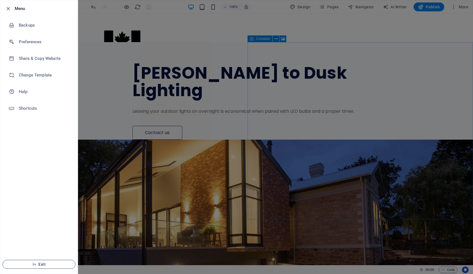
click at [34, 264] on icon "button" at bounding box center [34, 264] width 4 height 4
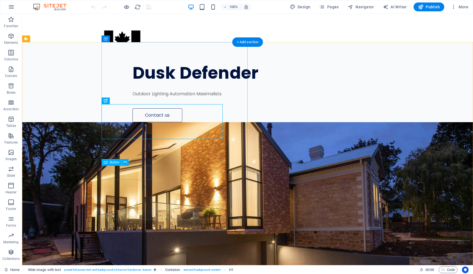
click at [133, 122] on div "Contact us" at bounding box center [275, 115] width 285 height 14
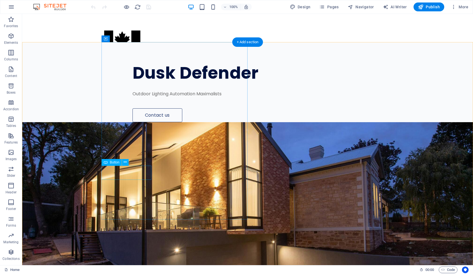
click at [133, 122] on div "Contact us" at bounding box center [275, 115] width 285 height 14
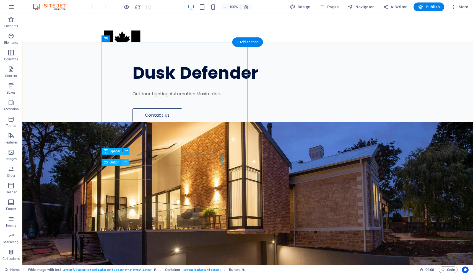
click at [125, 161] on icon at bounding box center [125, 162] width 3 height 6
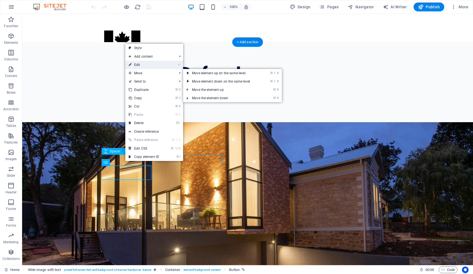
click at [152, 67] on link "⏎ Edit" at bounding box center [143, 65] width 37 height 8
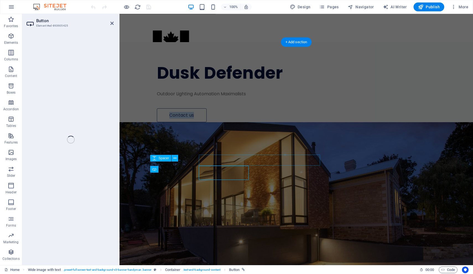
select select "px"
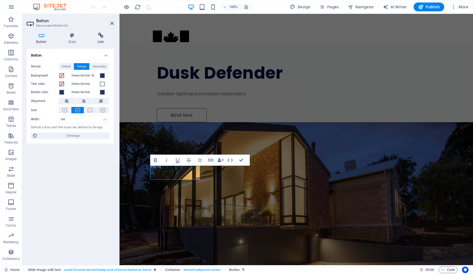
click at [104, 40] on h4 "Link" at bounding box center [101, 39] width 26 height 12
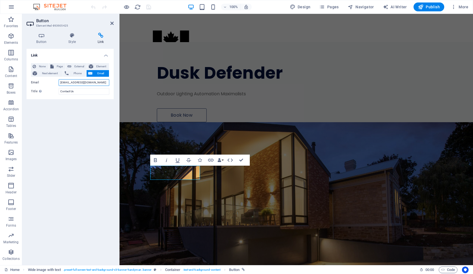
click at [88, 82] on input "info@duskdefender.com" at bounding box center [84, 82] width 51 height 7
type input "i"
type input "info@duskdefender.com"
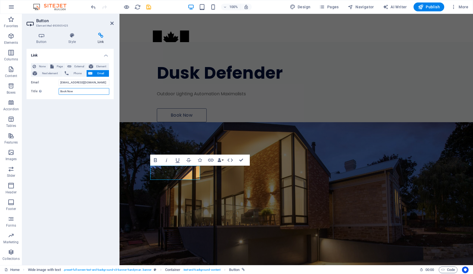
type input "Book Now"
click at [87, 128] on div "Link None Page External Element Next element Phone Email Page Home Element URL …" at bounding box center [70, 155] width 87 height 212
click at [271, 101] on div "Dusk Defender Outdoor Lighting Automation Maximalists Book Now" at bounding box center [311, 82] width 323 height 80
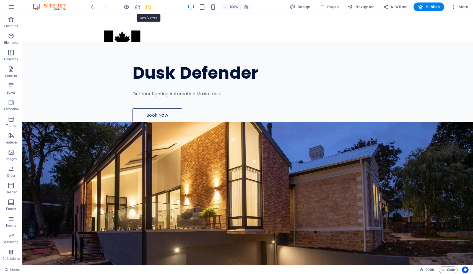
click at [152, 7] on icon "save" at bounding box center [149, 7] width 6 height 6
click at [432, 8] on span "Publish" at bounding box center [429, 7] width 22 height 6
click at [330, 6] on span "Pages" at bounding box center [328, 7] width 19 height 6
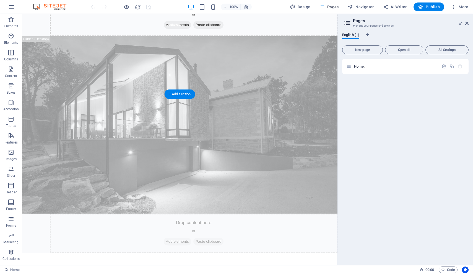
scroll to position [299, 0]
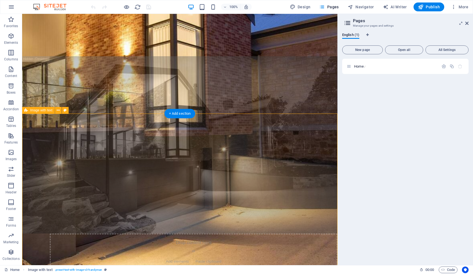
scroll to position [281, 0]
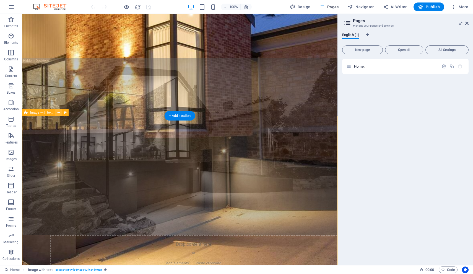
click at [59, 113] on icon at bounding box center [58, 113] width 3 height 6
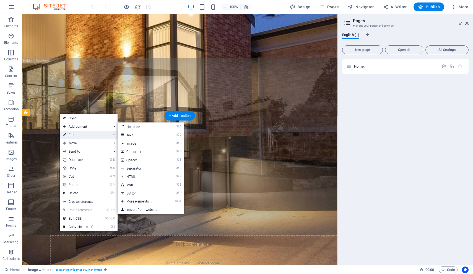
click at [73, 135] on link "⏎ Edit" at bounding box center [78, 135] width 37 height 8
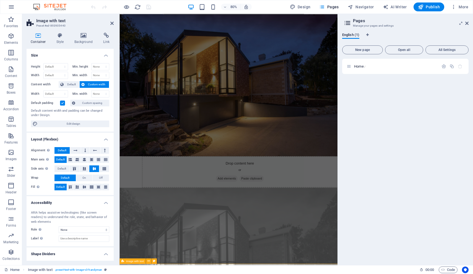
scroll to position [99, 0]
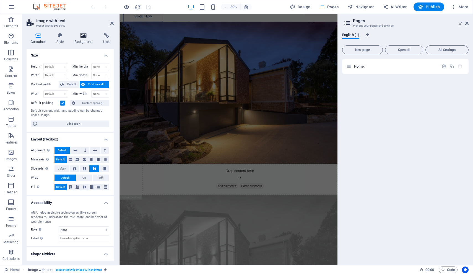
click at [86, 35] on icon at bounding box center [83, 36] width 27 height 6
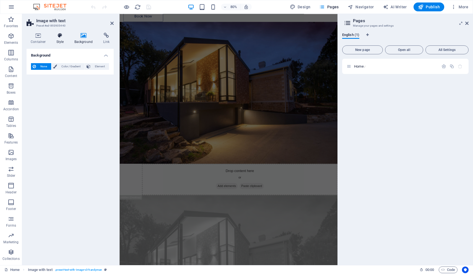
click at [58, 40] on h4 "Style" at bounding box center [61, 39] width 18 height 12
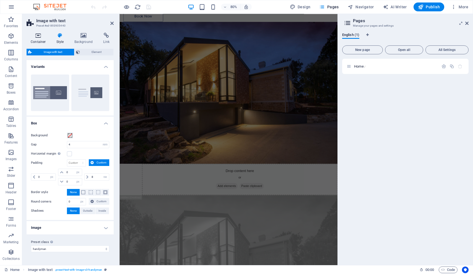
click at [43, 37] on icon at bounding box center [39, 36] width 24 height 6
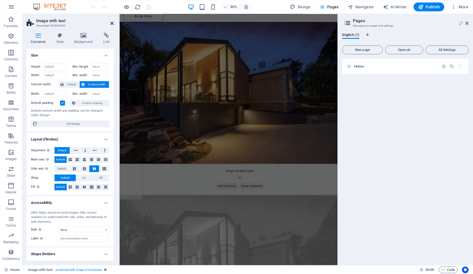
click at [113, 24] on icon at bounding box center [111, 23] width 3 height 4
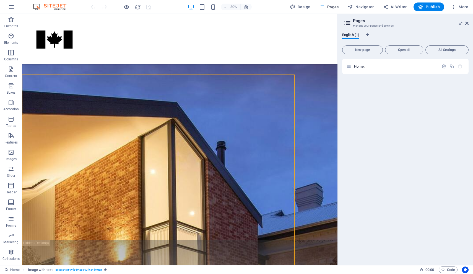
scroll to position [420, 0]
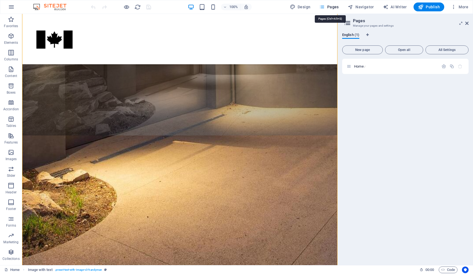
click at [332, 8] on span "Pages" at bounding box center [328, 7] width 19 height 6
click at [386, 63] on div "Home /" at bounding box center [405, 66] width 127 height 15
click at [347, 72] on icon at bounding box center [346, 71] width 3 height 3
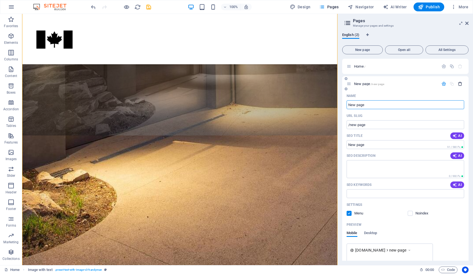
click at [458, 82] on icon "button" at bounding box center [460, 83] width 5 height 5
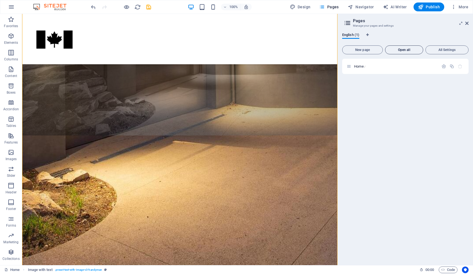
click at [396, 49] on span "Open all" at bounding box center [404, 49] width 33 height 3
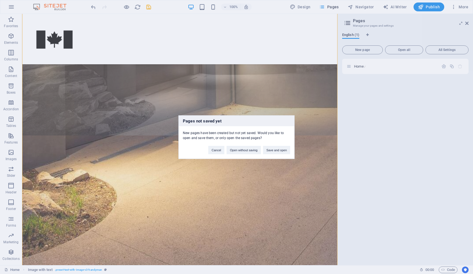
click at [374, 160] on div "Pages not saved yet New pages have been created but not yet saved. Would you li…" at bounding box center [236, 137] width 473 height 274
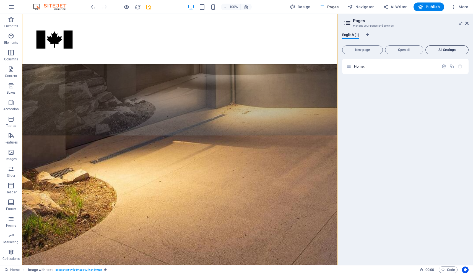
click at [459, 49] on span "All Settings" at bounding box center [447, 49] width 38 height 3
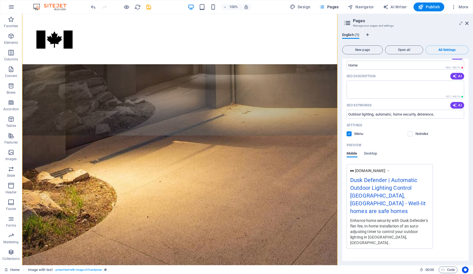
scroll to position [62, 0]
click at [415, 261] on icon "button" at bounding box center [417, 264] width 6 height 6
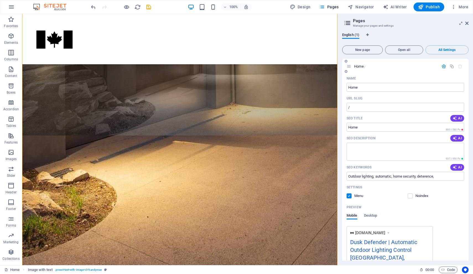
scroll to position [0, 0]
click at [467, 24] on icon at bounding box center [467, 23] width 3 height 4
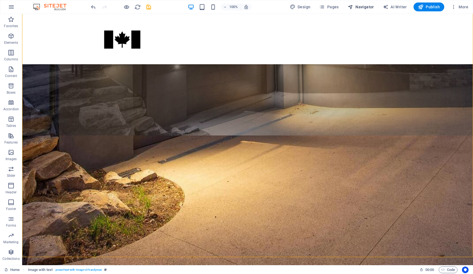
click at [363, 6] on span "Navigator" at bounding box center [361, 7] width 26 height 6
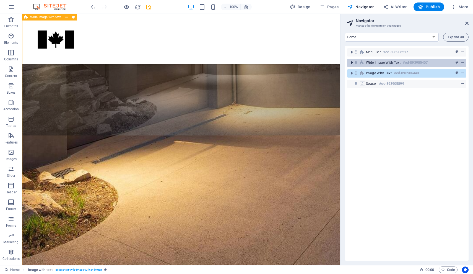
click at [354, 65] on icon "toggle-expand" at bounding box center [352, 63] width 6 height 6
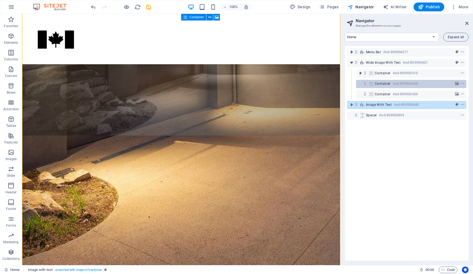
click at [358, 83] on div "Container #ed-893905428" at bounding box center [411, 84] width 110 height 8
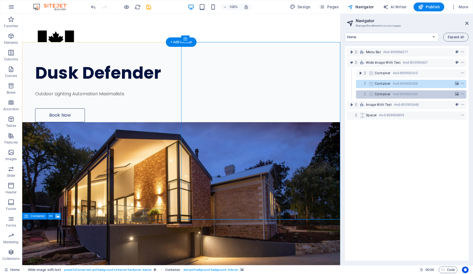
click at [377, 93] on span "Container" at bounding box center [383, 94] width 16 height 4
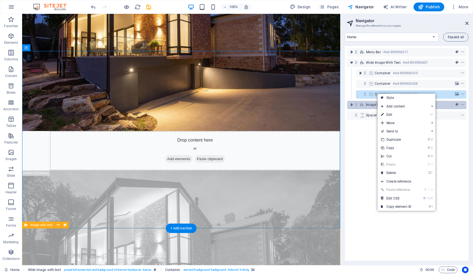
click at [370, 106] on span "Image with text" at bounding box center [379, 104] width 26 height 4
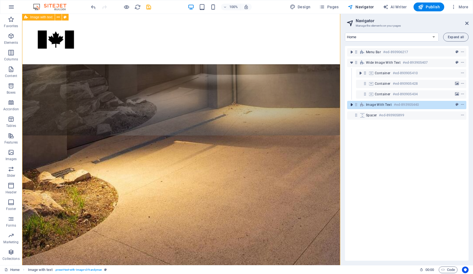
click at [354, 105] on icon "toggle-expand" at bounding box center [352, 105] width 6 height 6
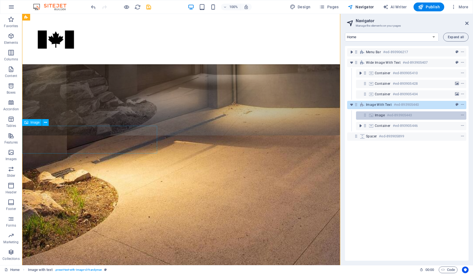
click at [419, 115] on div "Image #ed-893905443" at bounding box center [407, 115] width 64 height 7
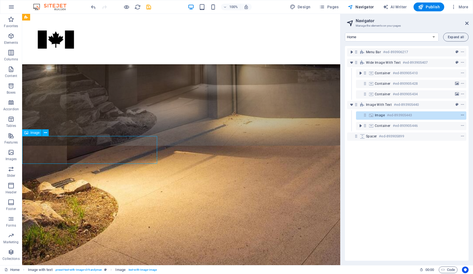
click at [462, 115] on icon "context-menu" at bounding box center [463, 115] width 4 height 4
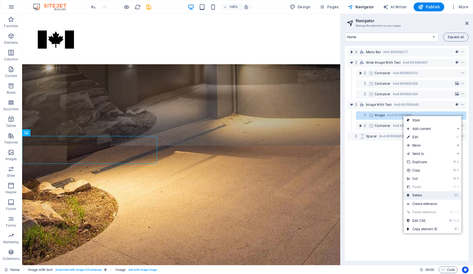
click at [419, 194] on link "⌦ Delete" at bounding box center [422, 195] width 37 height 8
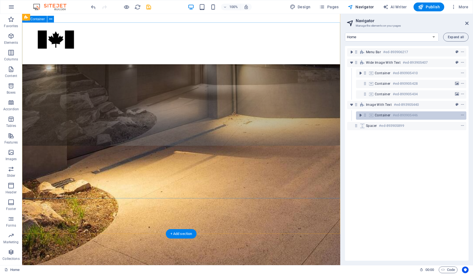
click at [405, 116] on h6 "#ed-893905446" at bounding box center [405, 115] width 25 height 7
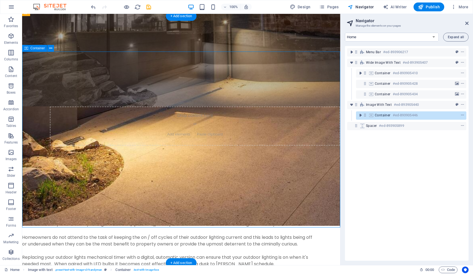
scroll to position [380, 0]
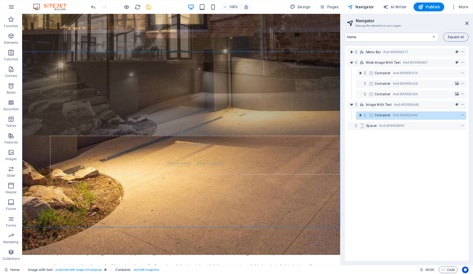
click at [150, 4] on icon "save" at bounding box center [149, 7] width 6 height 6
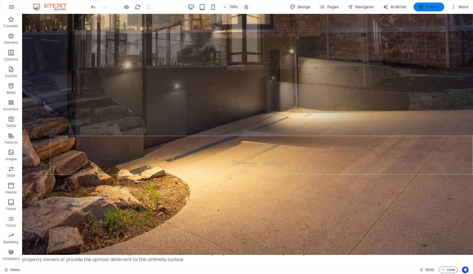
click at [430, 6] on span "Publish" at bounding box center [429, 7] width 22 height 6
